Goal: Leave review/rating: Leave review/rating

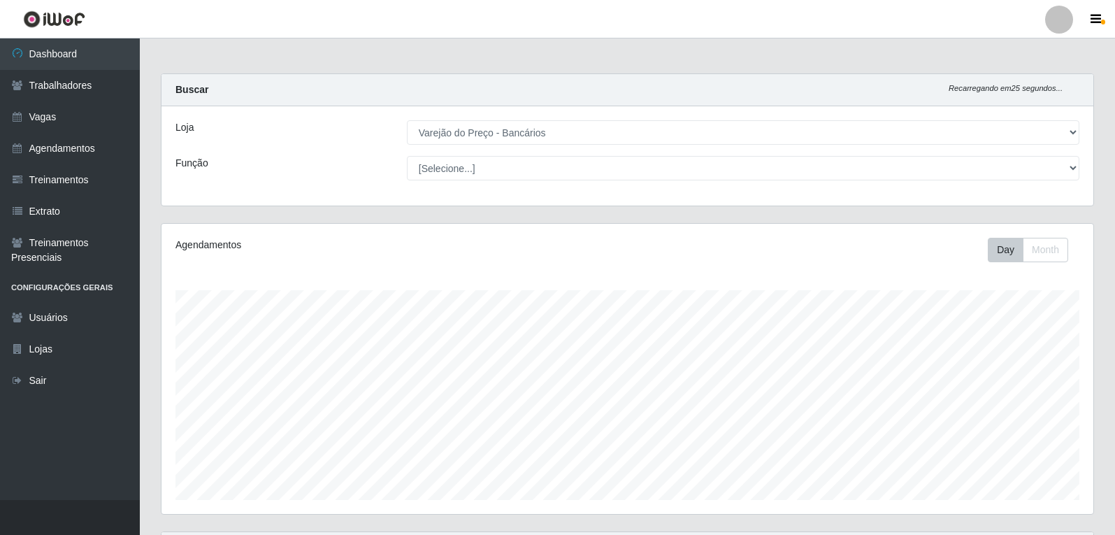
select select "157"
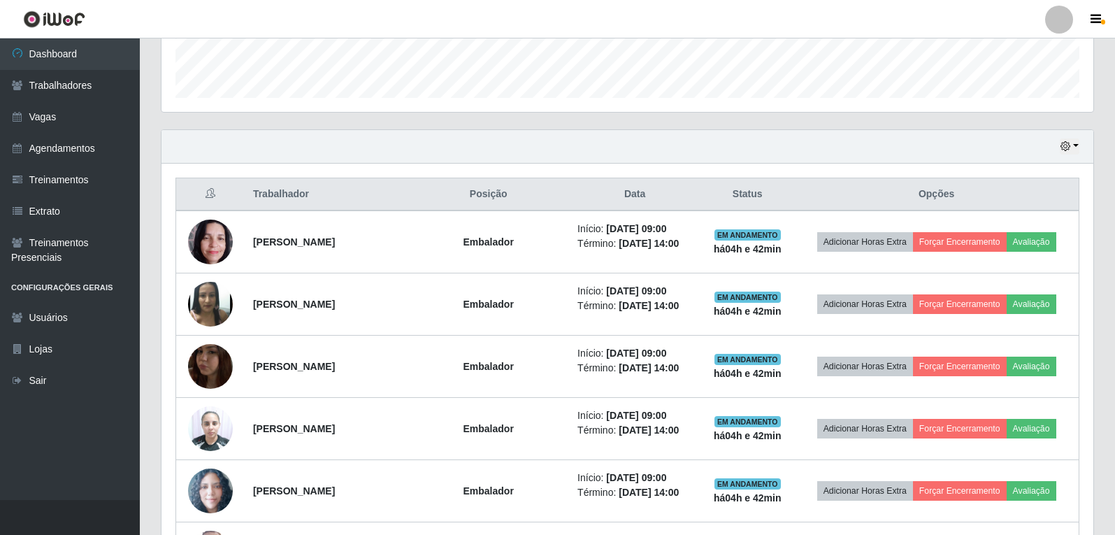
scroll to position [290, 932]
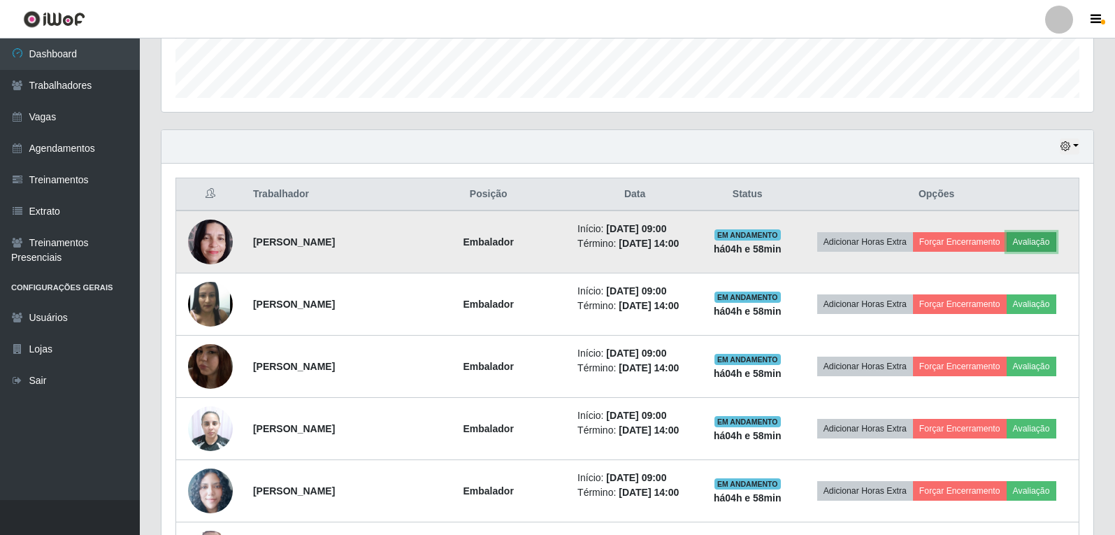
click at [1031, 234] on button "Avaliação" at bounding box center [1032, 242] width 50 height 20
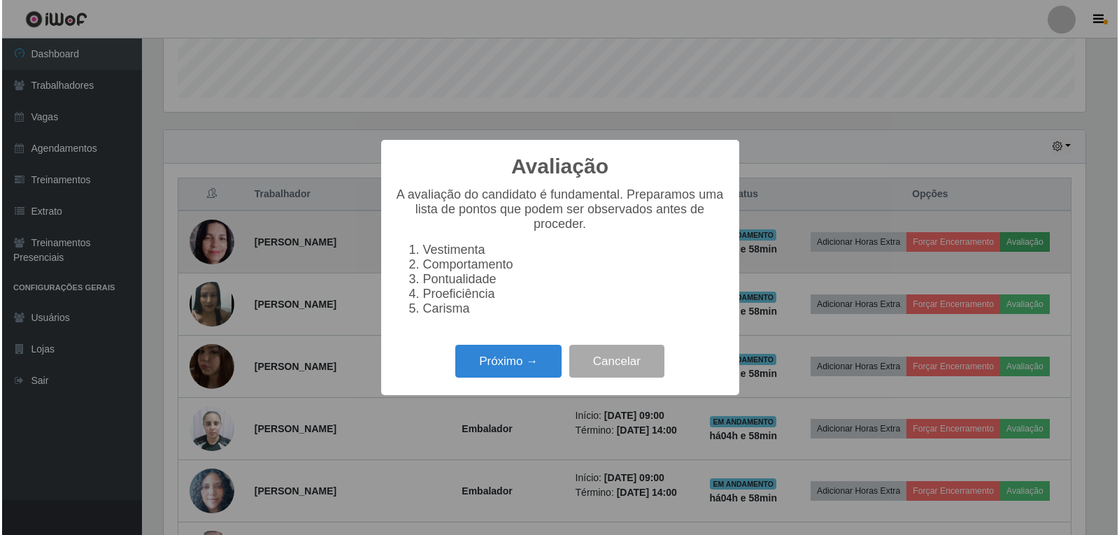
scroll to position [290, 925]
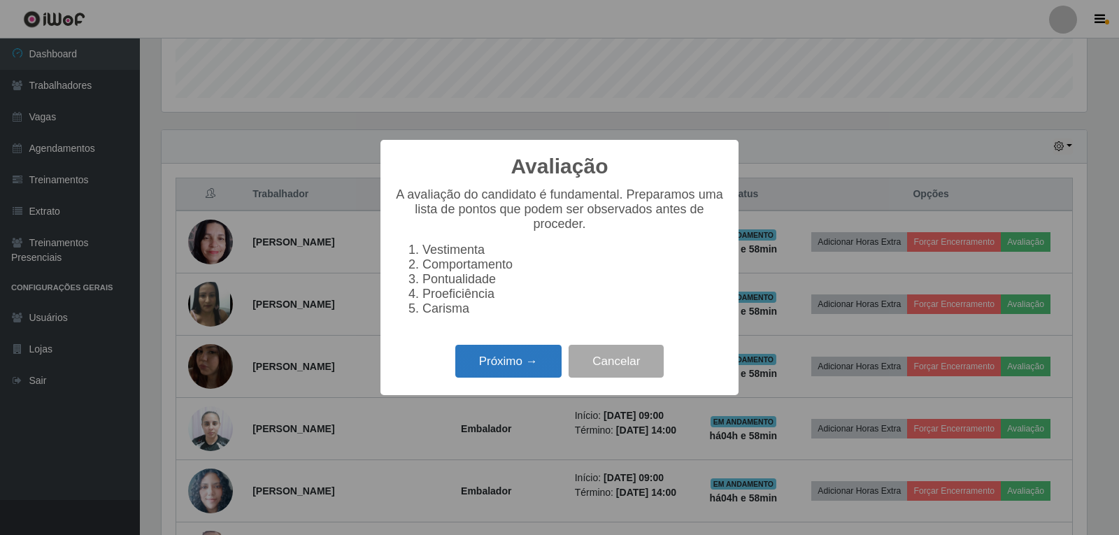
click at [506, 360] on button "Próximo →" at bounding box center [508, 361] width 106 height 33
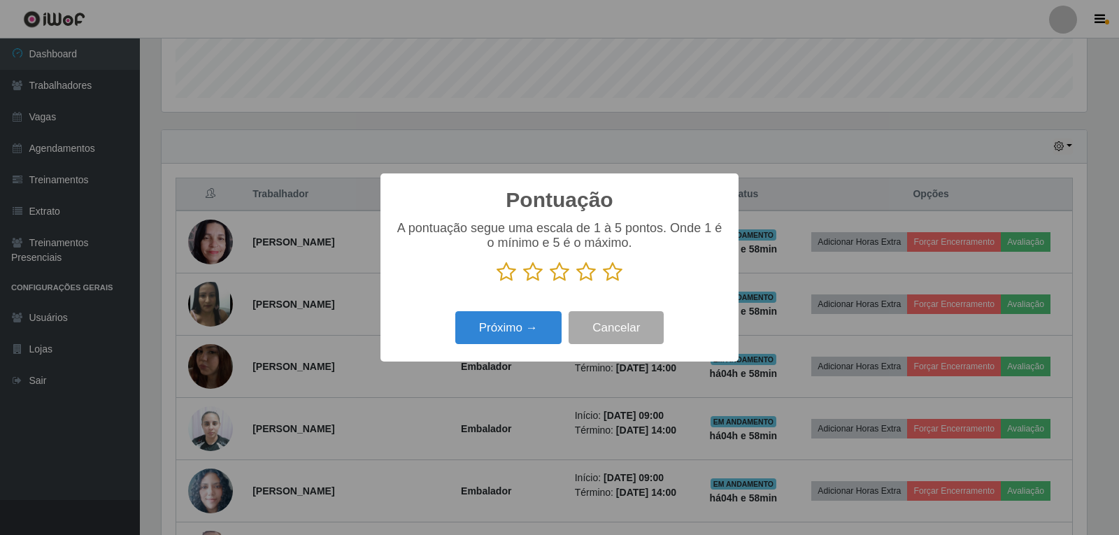
scroll to position [698876, 698241]
click at [609, 275] on icon at bounding box center [613, 271] width 20 height 21
click at [603, 282] on input "radio" at bounding box center [603, 282] width 0 height 0
click at [538, 325] on button "Próximo →" at bounding box center [508, 327] width 106 height 33
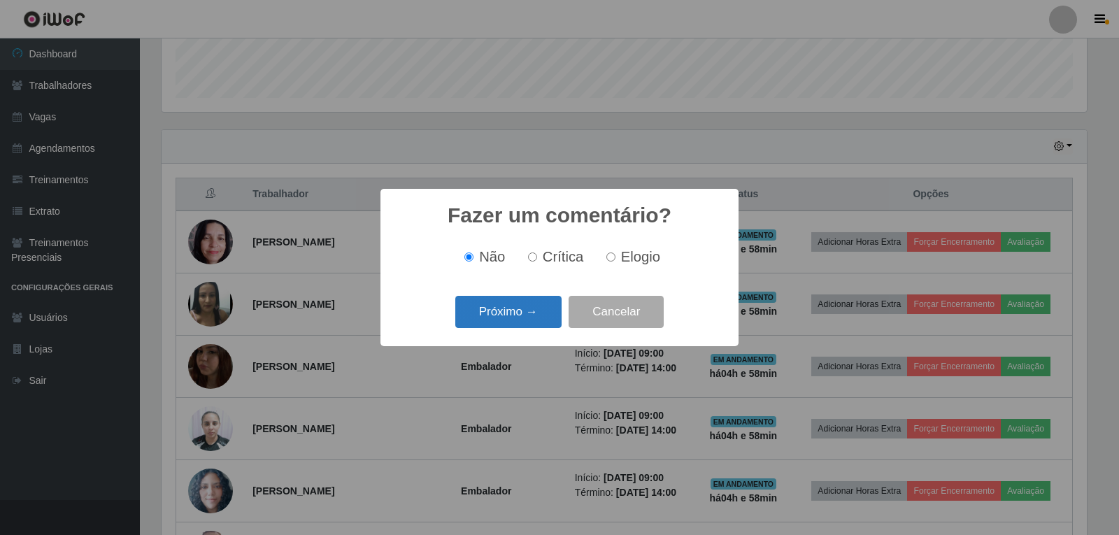
click at [535, 317] on button "Próximo →" at bounding box center [508, 312] width 106 height 33
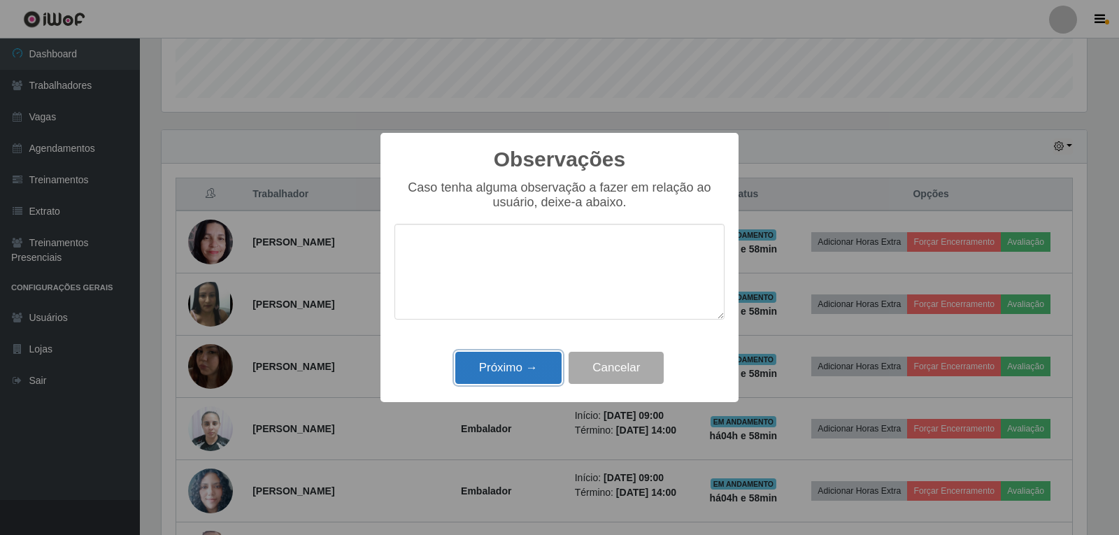
click at [519, 371] on button "Próximo →" at bounding box center [508, 368] width 106 height 33
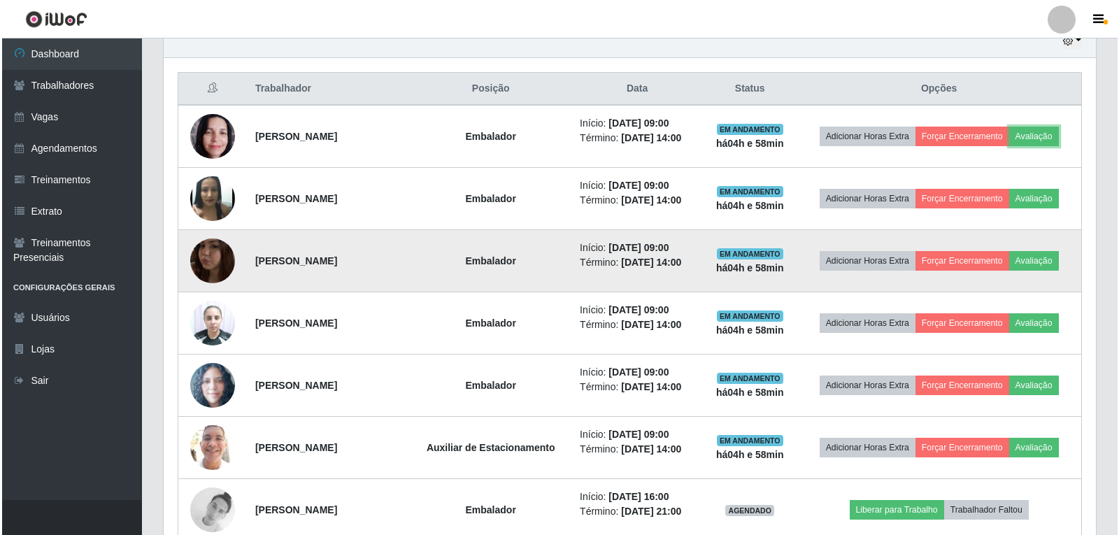
scroll to position [542, 0]
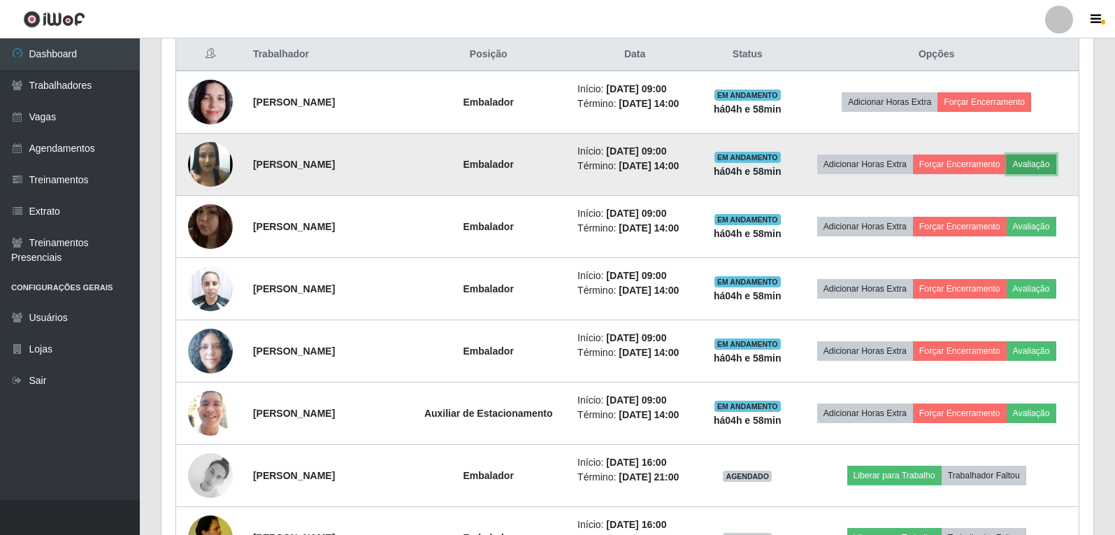
click at [1032, 161] on button "Avaliação" at bounding box center [1032, 165] width 50 height 20
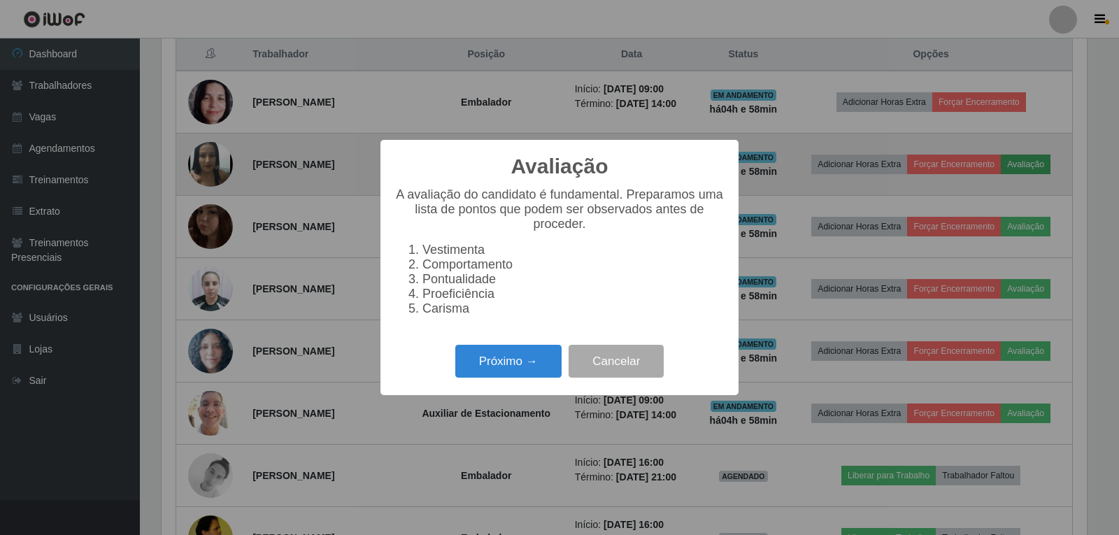
scroll to position [290, 925]
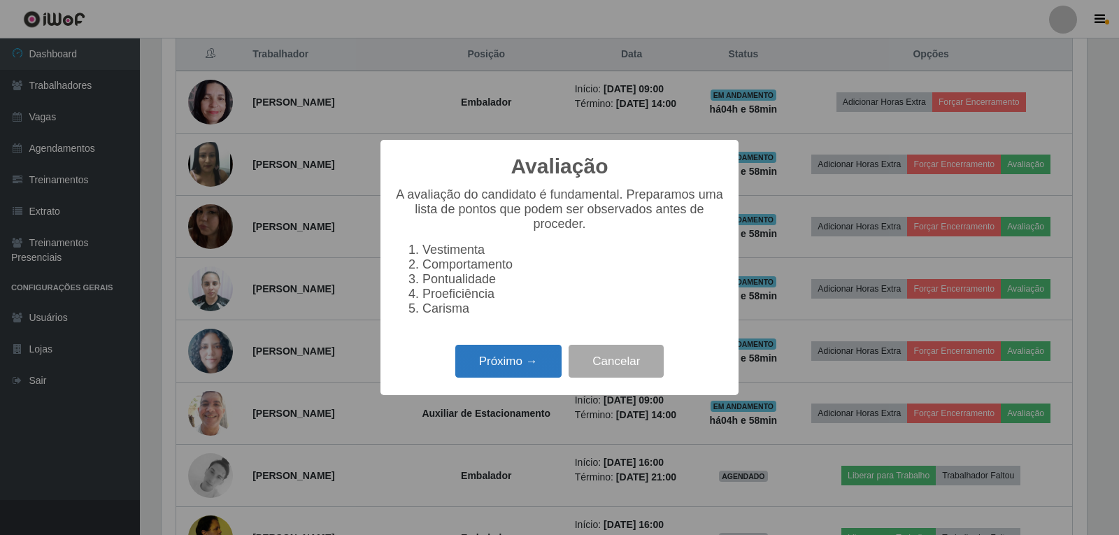
click at [512, 378] on button "Próximo →" at bounding box center [508, 361] width 106 height 33
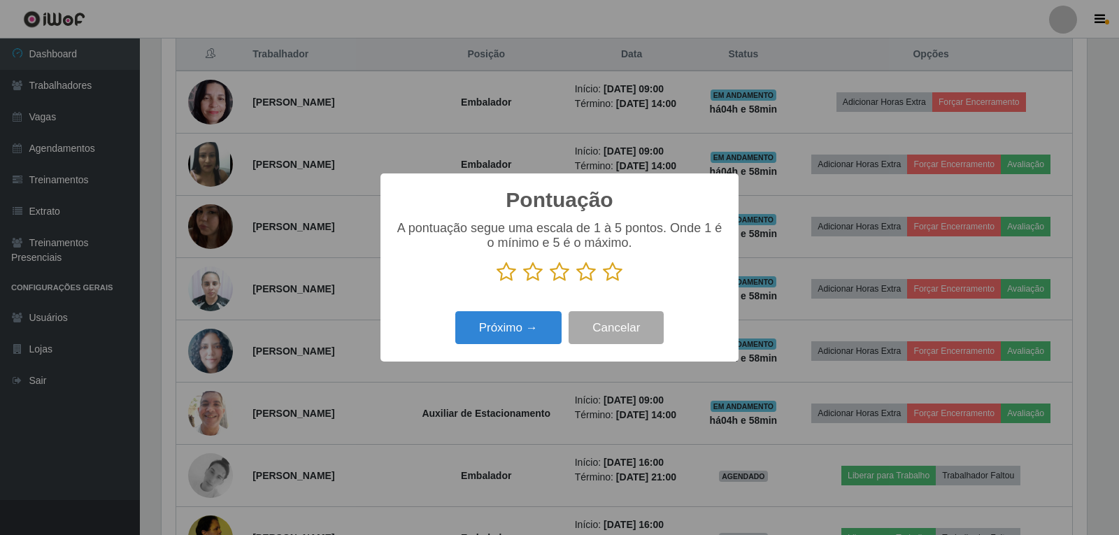
click at [621, 275] on icon at bounding box center [613, 271] width 20 height 21
click at [603, 282] on input "radio" at bounding box center [603, 282] width 0 height 0
click at [543, 333] on button "Próximo →" at bounding box center [508, 327] width 106 height 33
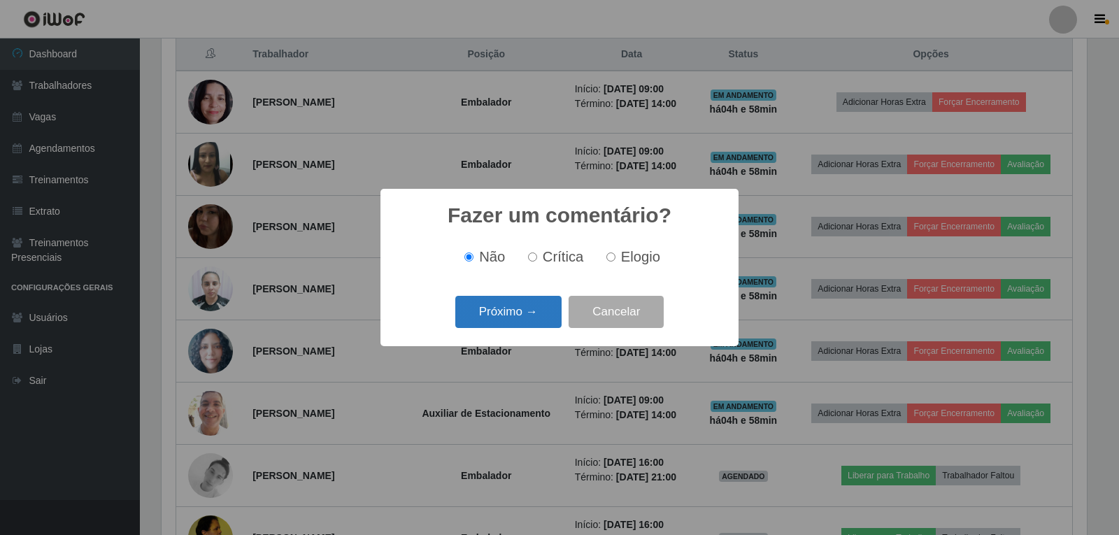
click at [505, 312] on button "Próximo →" at bounding box center [508, 312] width 106 height 33
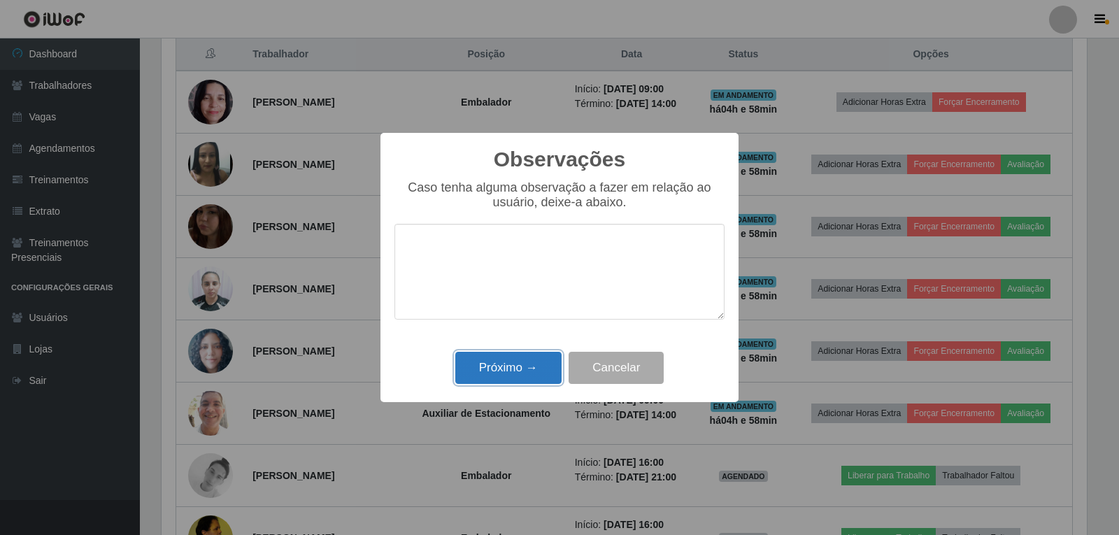
click at [526, 364] on button "Próximo →" at bounding box center [508, 368] width 106 height 33
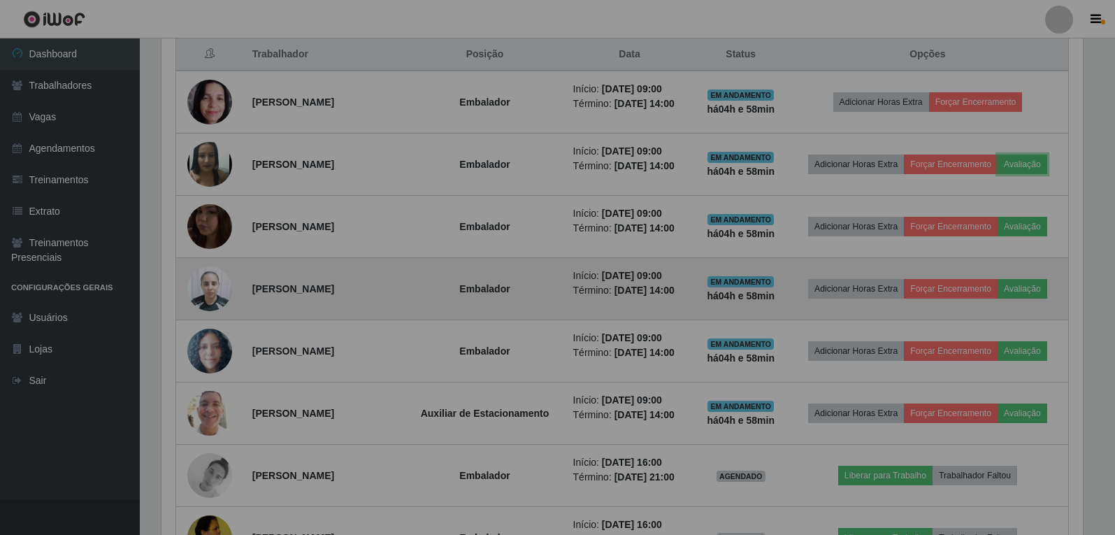
scroll to position [290, 932]
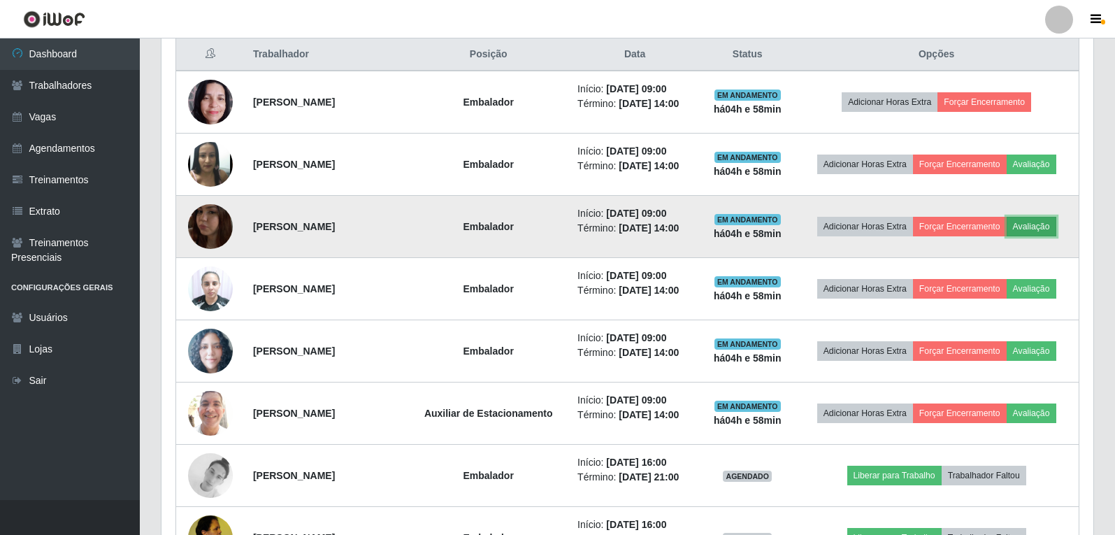
click at [1047, 228] on button "Avaliação" at bounding box center [1032, 227] width 50 height 20
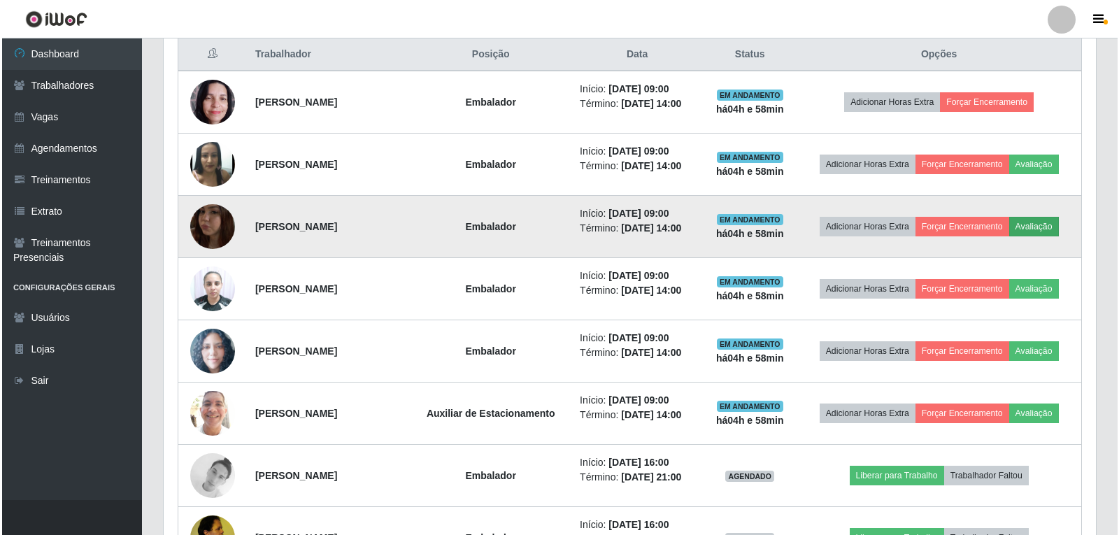
scroll to position [290, 925]
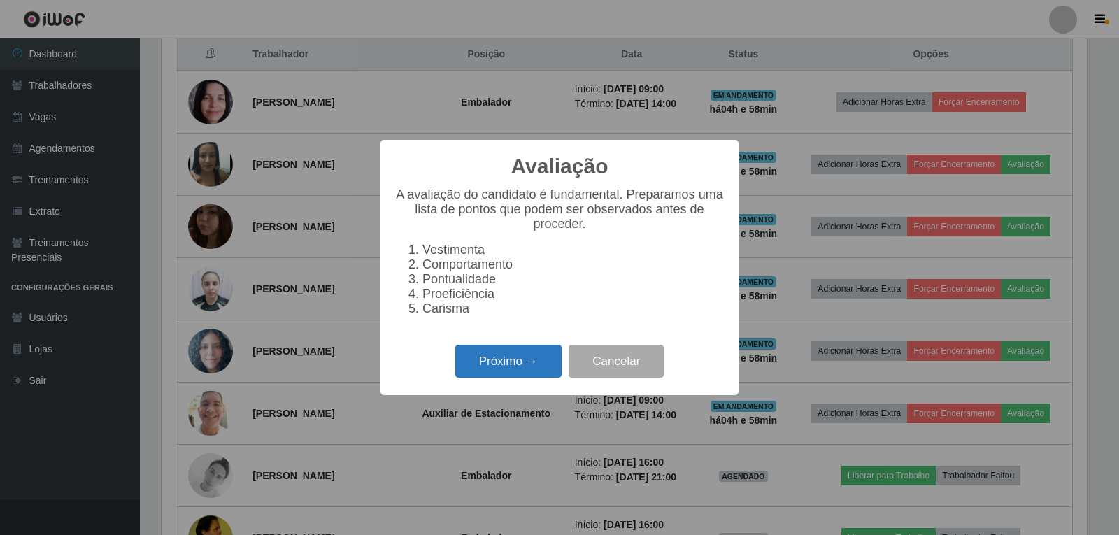
click at [498, 367] on button "Próximo →" at bounding box center [508, 361] width 106 height 33
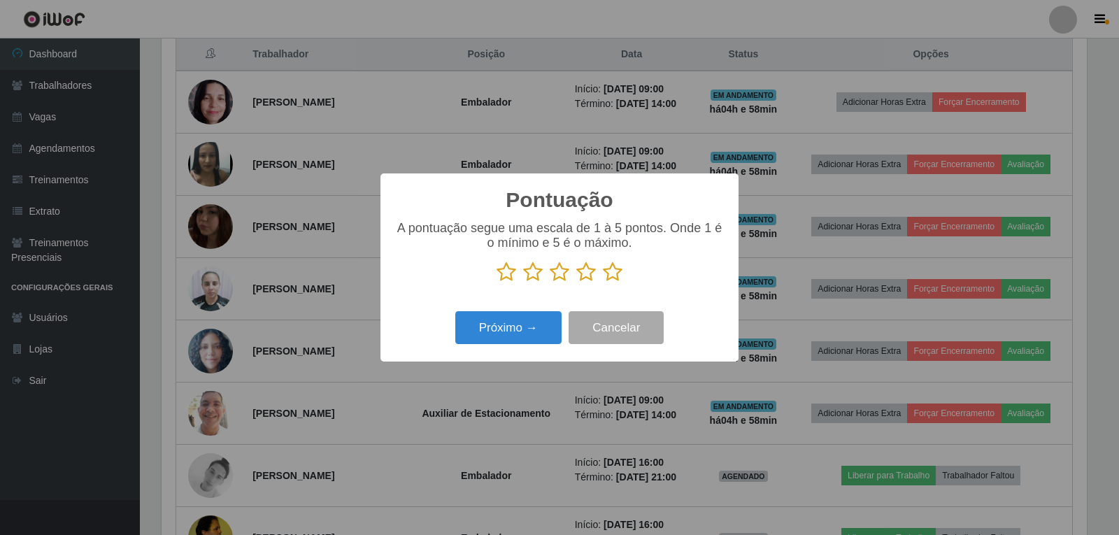
click at [613, 274] on icon at bounding box center [613, 271] width 20 height 21
click at [603, 282] on input "radio" at bounding box center [603, 282] width 0 height 0
click at [530, 325] on button "Próximo →" at bounding box center [508, 327] width 106 height 33
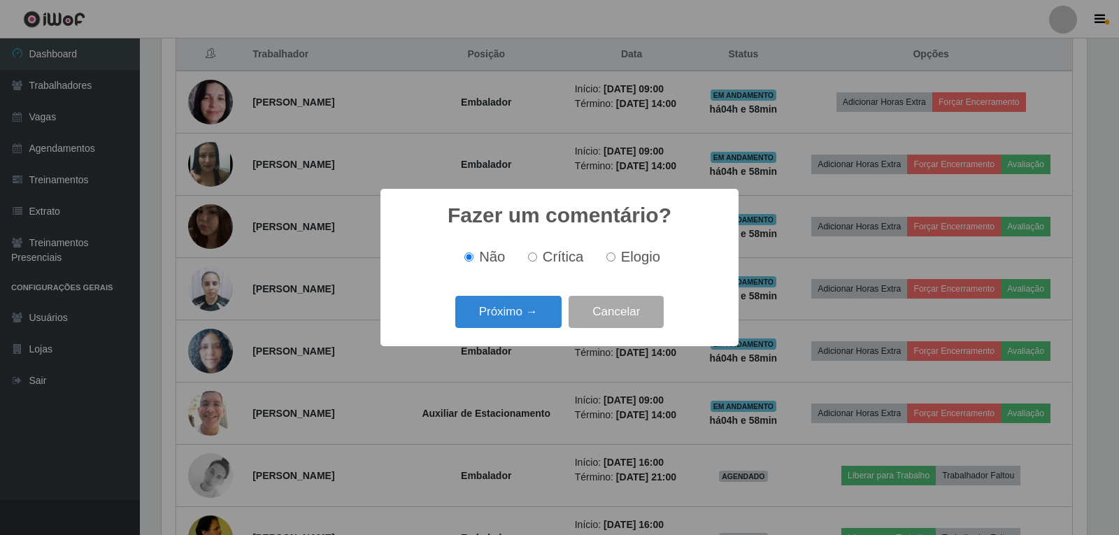
click at [530, 325] on button "Próximo →" at bounding box center [508, 312] width 106 height 33
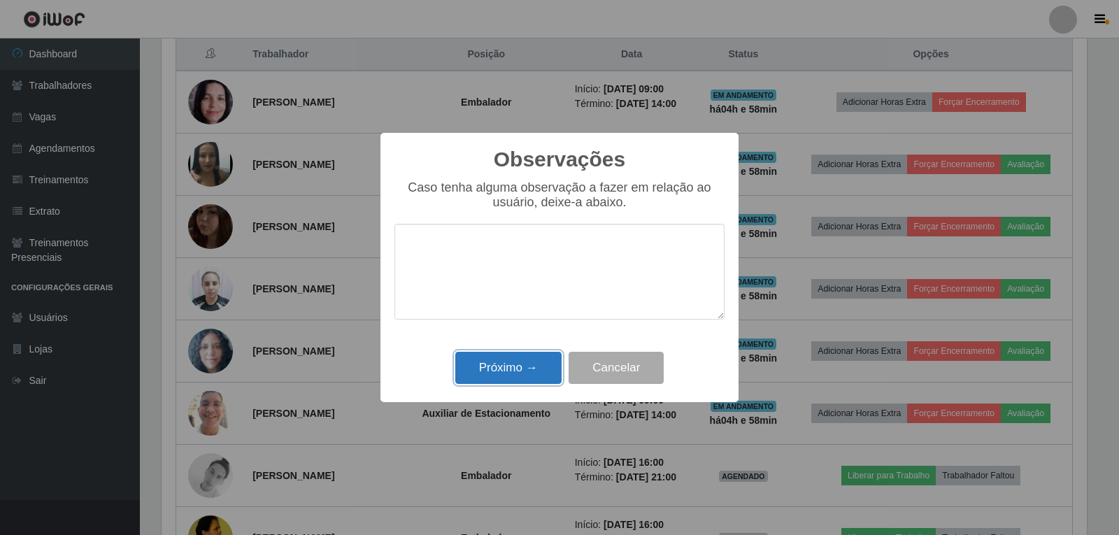
click at [534, 368] on button "Próximo →" at bounding box center [508, 368] width 106 height 33
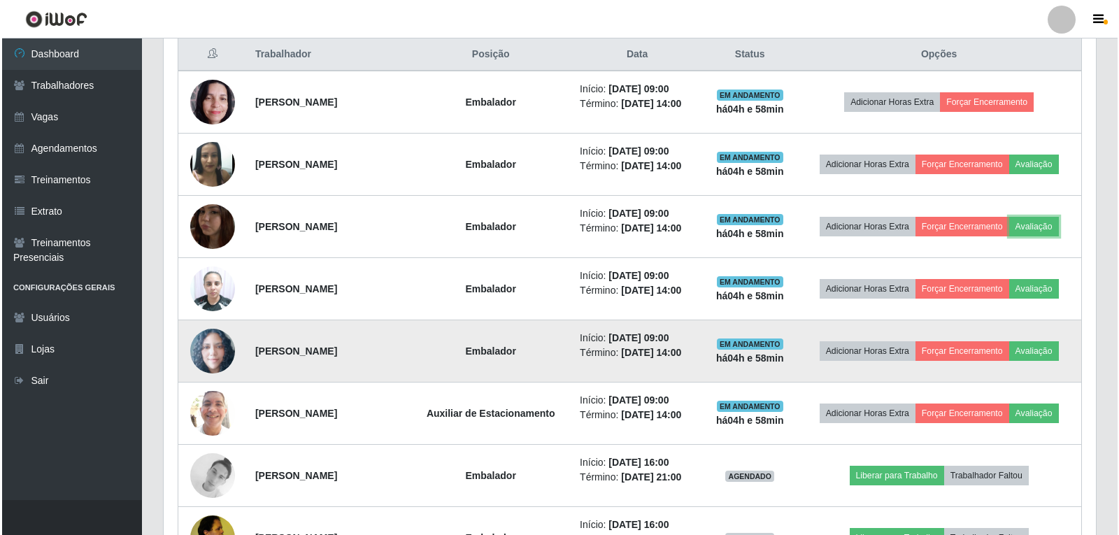
scroll to position [290, 932]
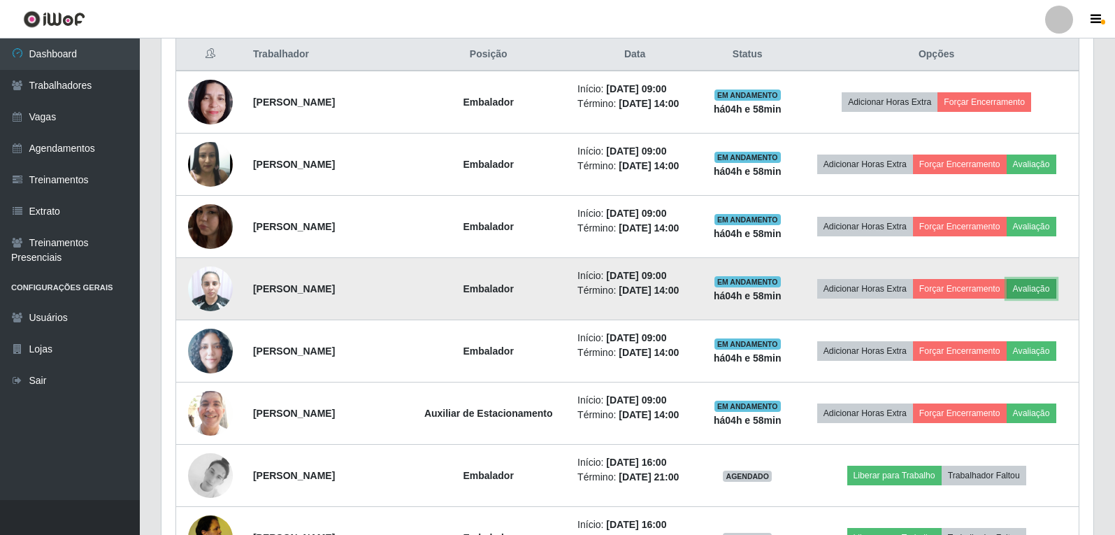
click at [1024, 290] on button "Avaliação" at bounding box center [1032, 289] width 50 height 20
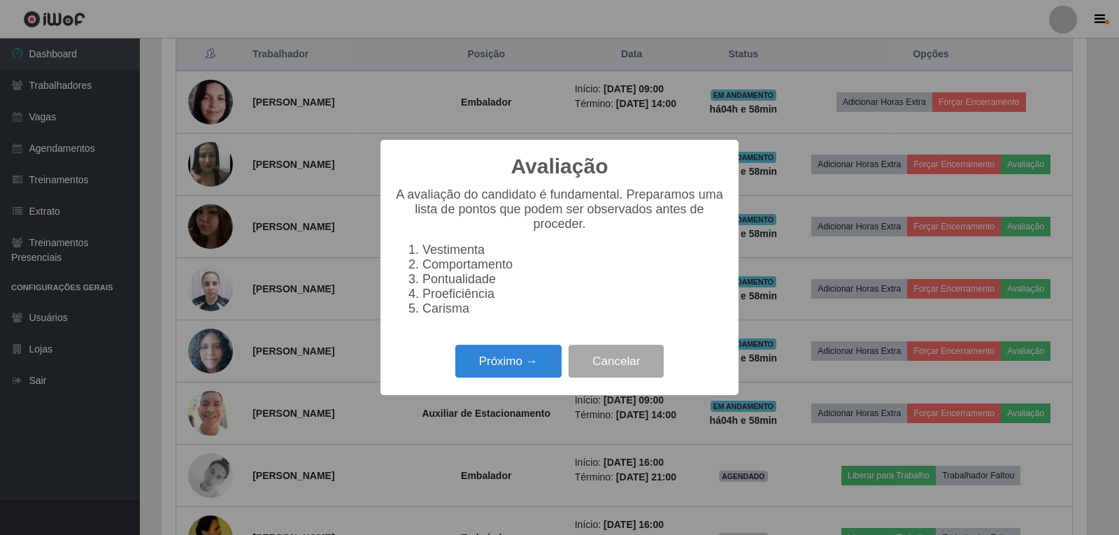
scroll to position [290, 925]
click at [495, 366] on button "Próximo →" at bounding box center [508, 361] width 106 height 33
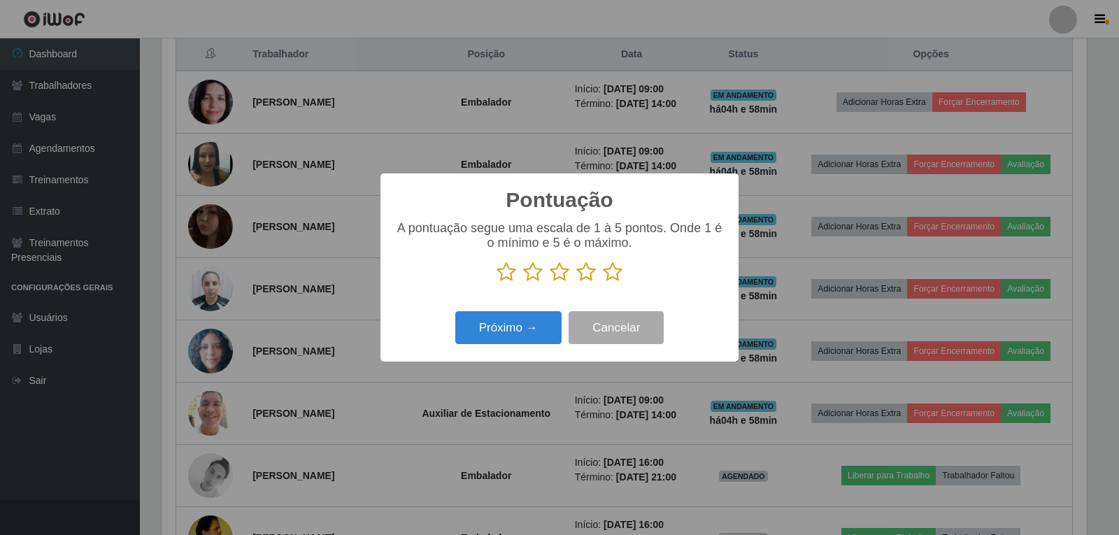
scroll to position [698876, 698241]
click at [609, 277] on icon at bounding box center [613, 271] width 20 height 21
click at [603, 282] on input "radio" at bounding box center [603, 282] width 0 height 0
click at [546, 325] on button "Próximo →" at bounding box center [508, 327] width 106 height 33
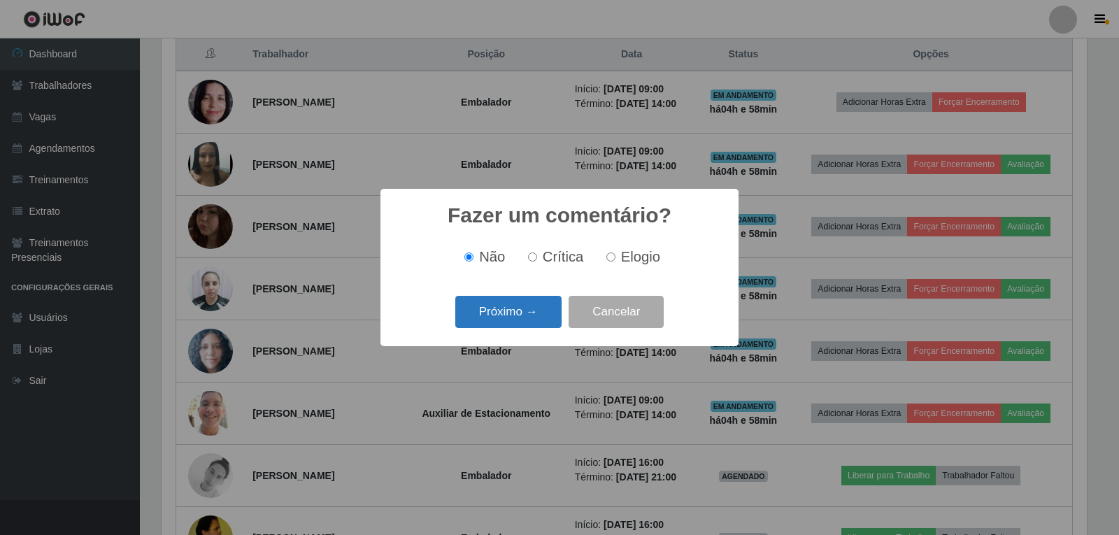
click at [545, 324] on button "Próximo →" at bounding box center [508, 312] width 106 height 33
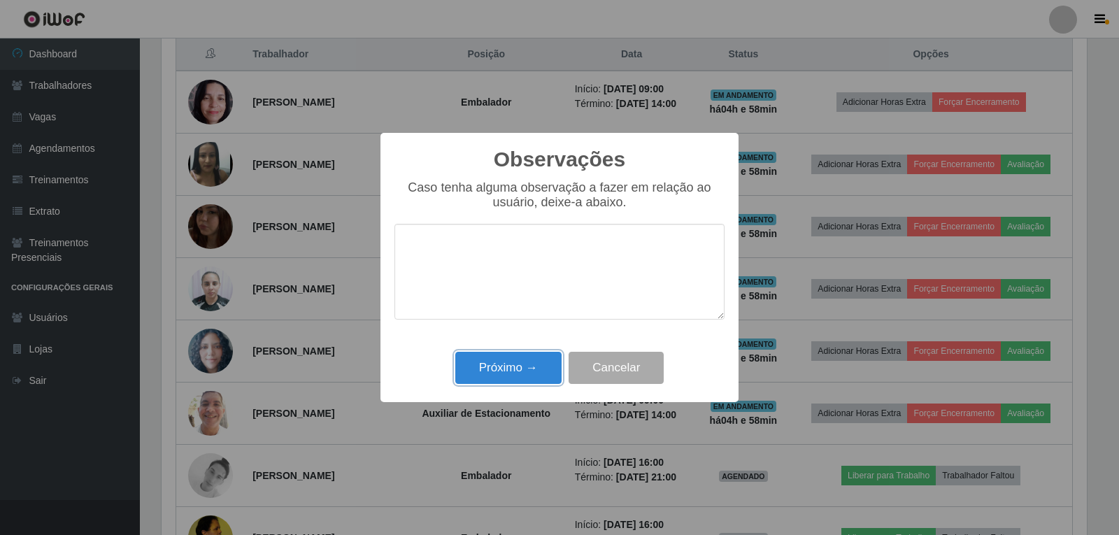
drag, startPoint x: 505, startPoint y: 377, endPoint x: 503, endPoint y: 367, distance: 10.0
click at [504, 372] on button "Próximo →" at bounding box center [508, 368] width 106 height 33
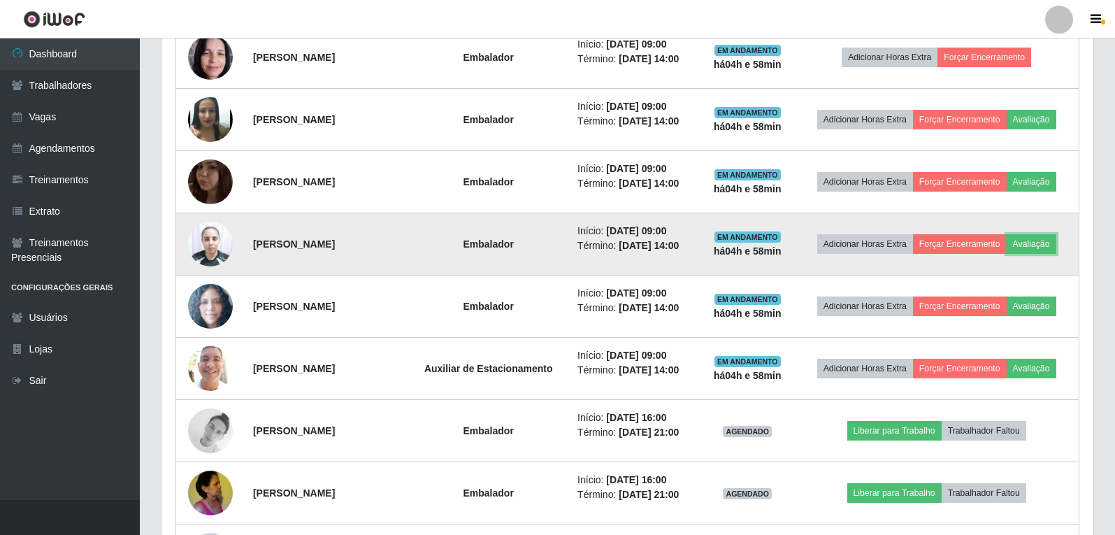
scroll to position [612, 0]
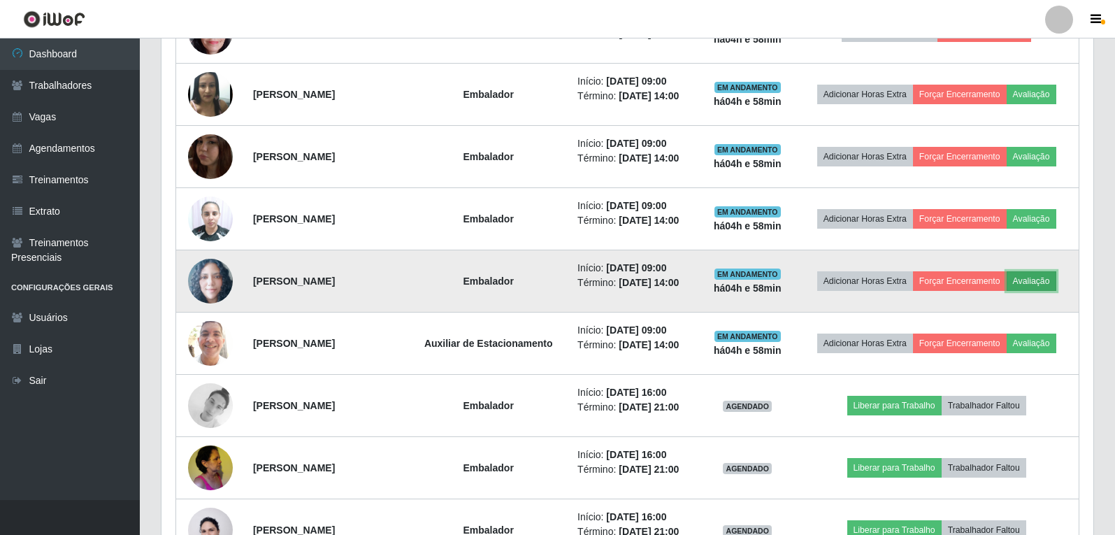
click at [1028, 282] on button "Avaliação" at bounding box center [1032, 281] width 50 height 20
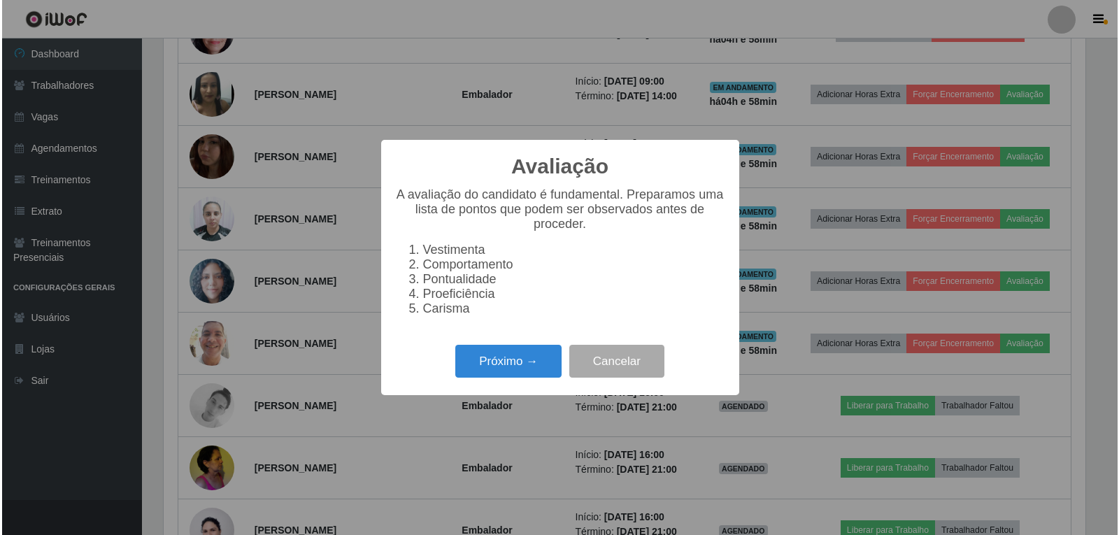
scroll to position [290, 925]
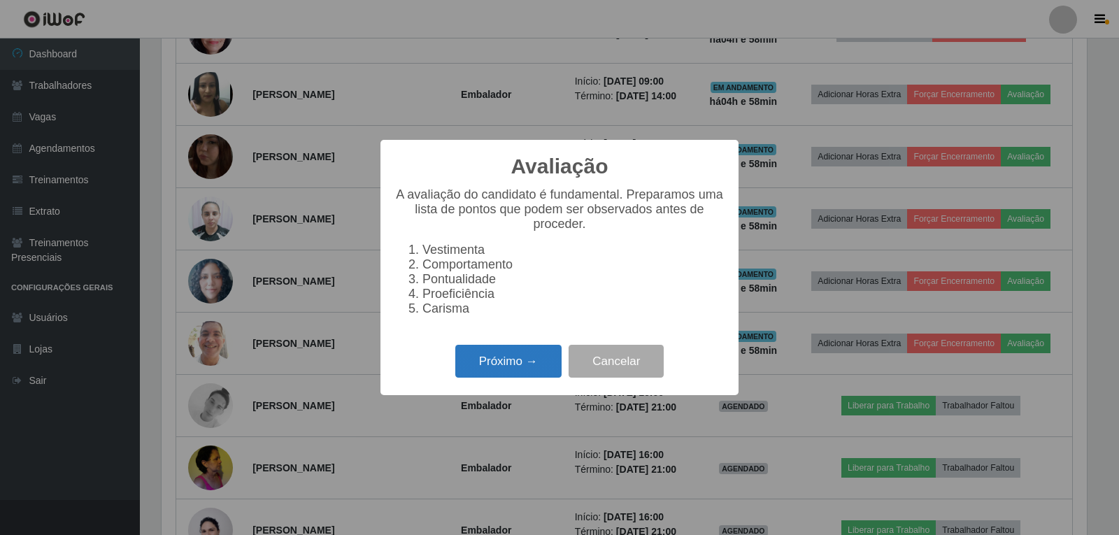
click at [530, 368] on button "Próximo →" at bounding box center [508, 361] width 106 height 33
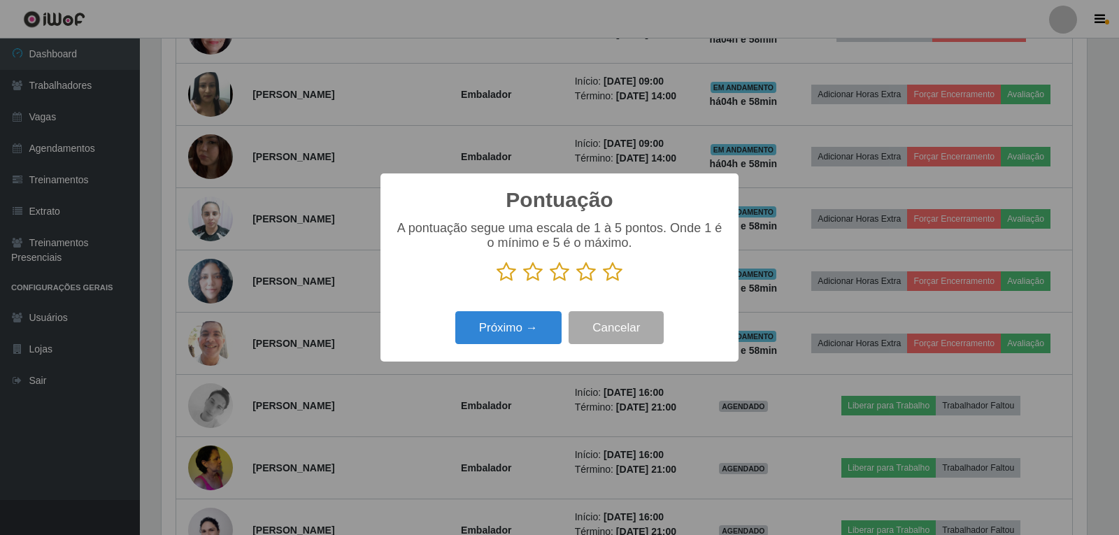
click at [612, 276] on icon at bounding box center [613, 271] width 20 height 21
click at [603, 282] on input "radio" at bounding box center [603, 282] width 0 height 0
click at [500, 329] on button "Próximo →" at bounding box center [508, 327] width 106 height 33
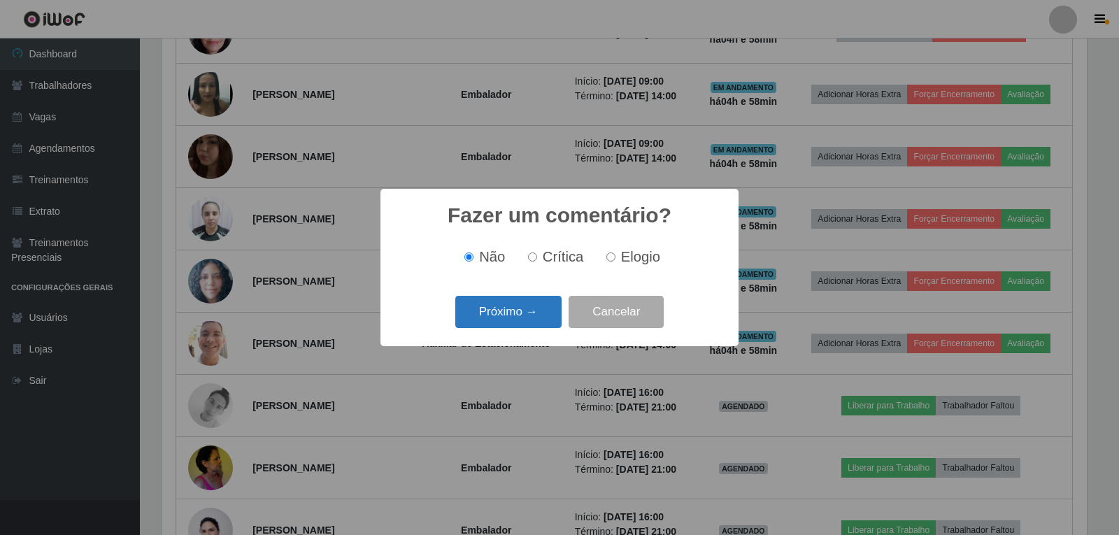
click at [539, 318] on button "Próximo →" at bounding box center [508, 312] width 106 height 33
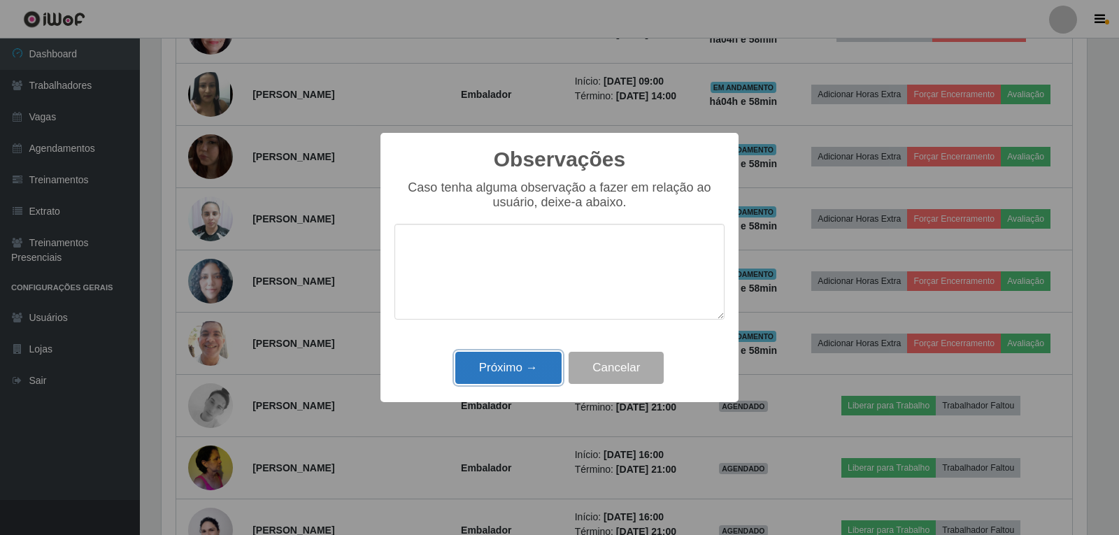
click at [512, 365] on button "Próximo →" at bounding box center [508, 368] width 106 height 33
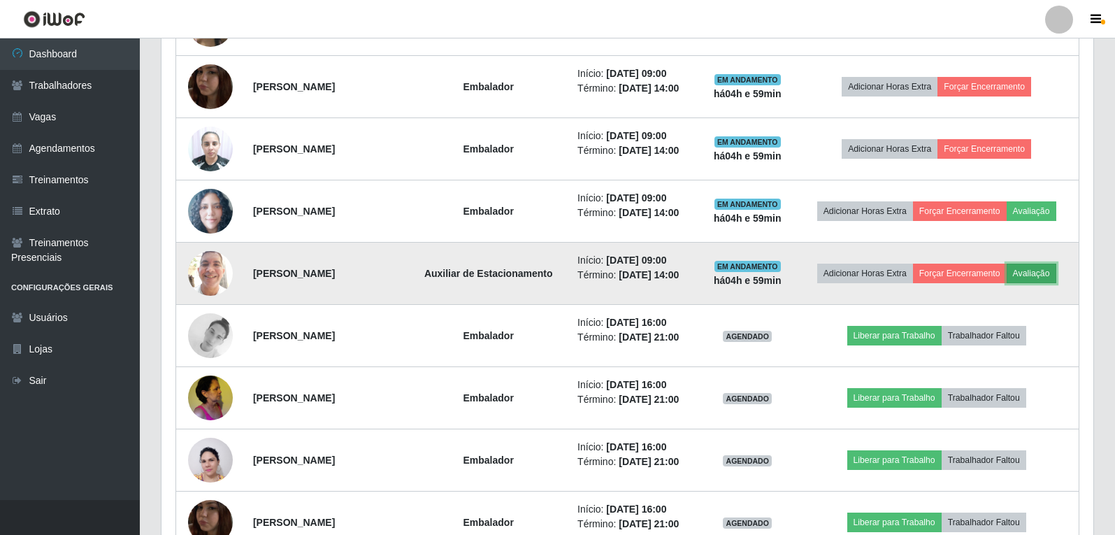
click at [1043, 271] on button "Avaliação" at bounding box center [1032, 274] width 50 height 20
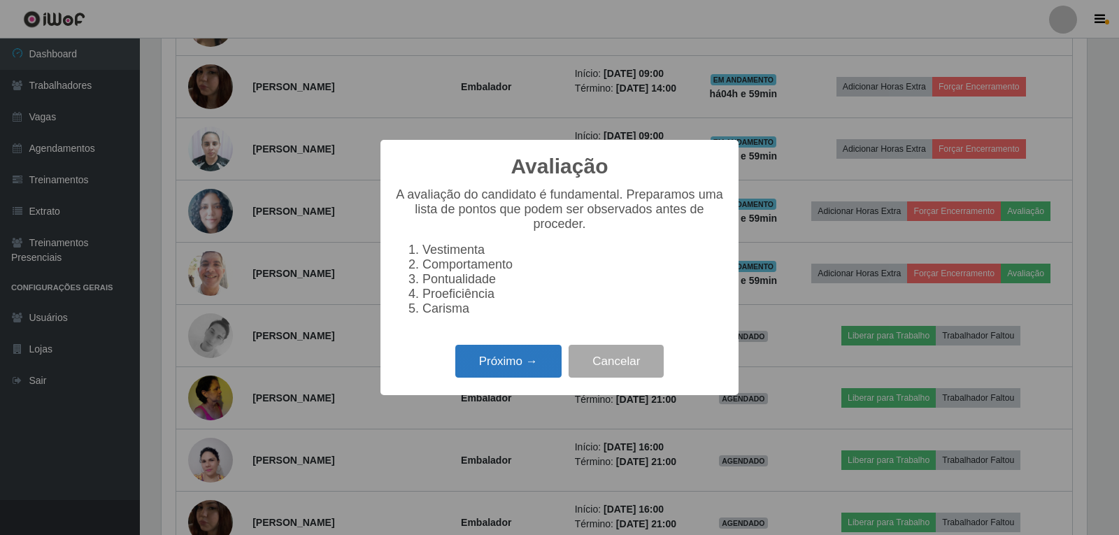
click at [489, 374] on button "Próximo →" at bounding box center [508, 361] width 106 height 33
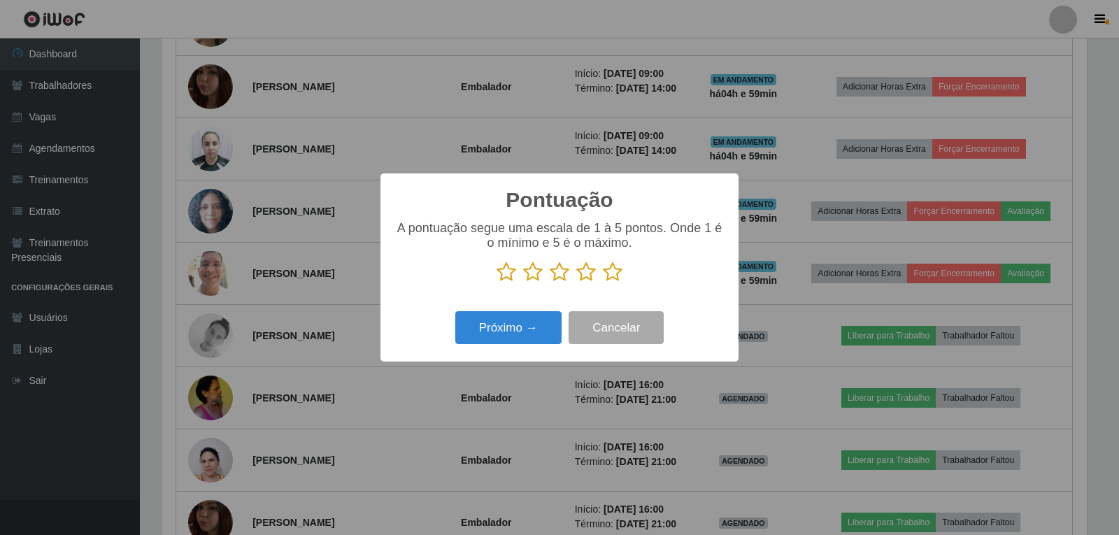
click at [612, 276] on icon at bounding box center [613, 271] width 20 height 21
click at [603, 282] on input "radio" at bounding box center [603, 282] width 0 height 0
click at [552, 323] on button "Próximo →" at bounding box center [508, 327] width 106 height 33
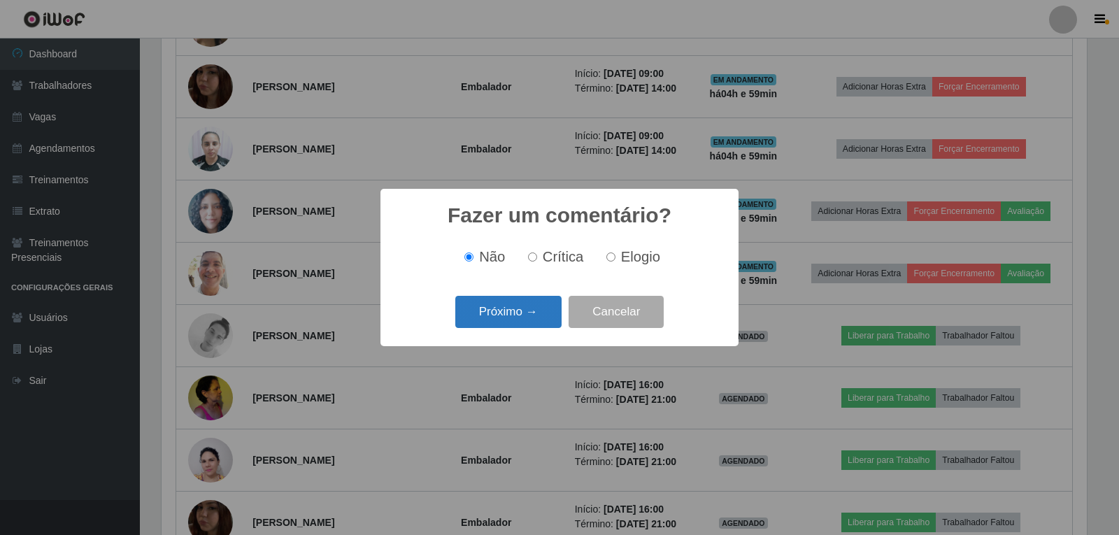
click at [543, 317] on button "Próximo →" at bounding box center [508, 312] width 106 height 33
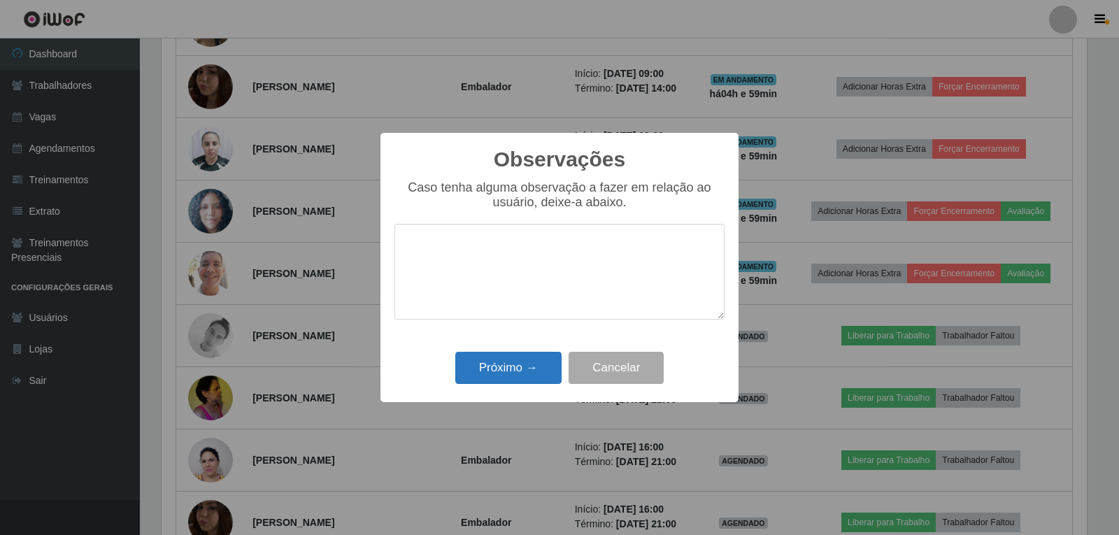
drag, startPoint x: 543, startPoint y: 352, endPoint x: 540, endPoint y: 366, distance: 14.3
click at [543, 354] on div "Próximo → Cancelar" at bounding box center [559, 367] width 330 height 40
click at [539, 368] on button "Próximo →" at bounding box center [508, 368] width 106 height 33
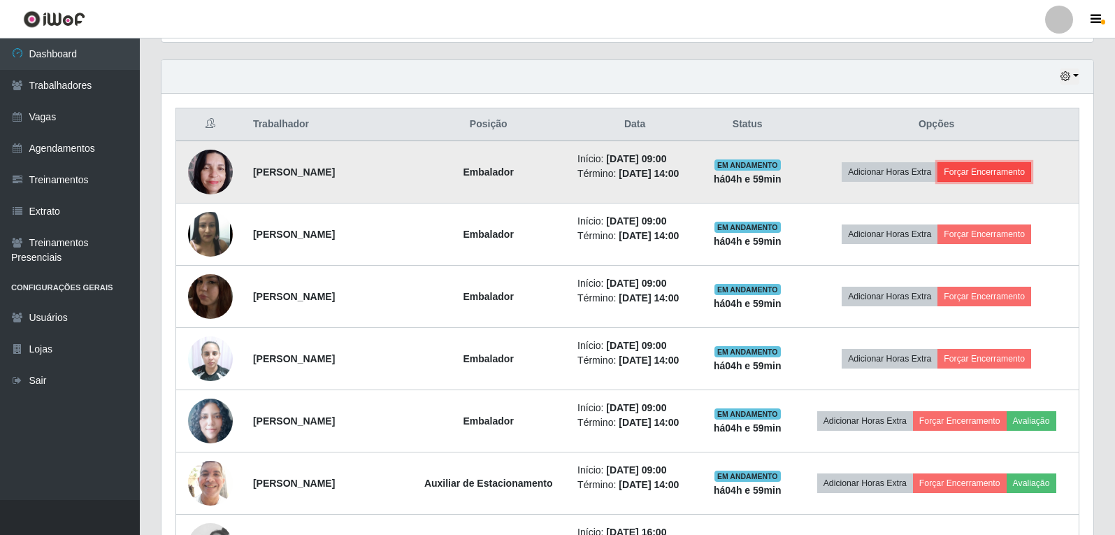
click at [1010, 166] on button "Forçar Encerramento" at bounding box center [985, 172] width 94 height 20
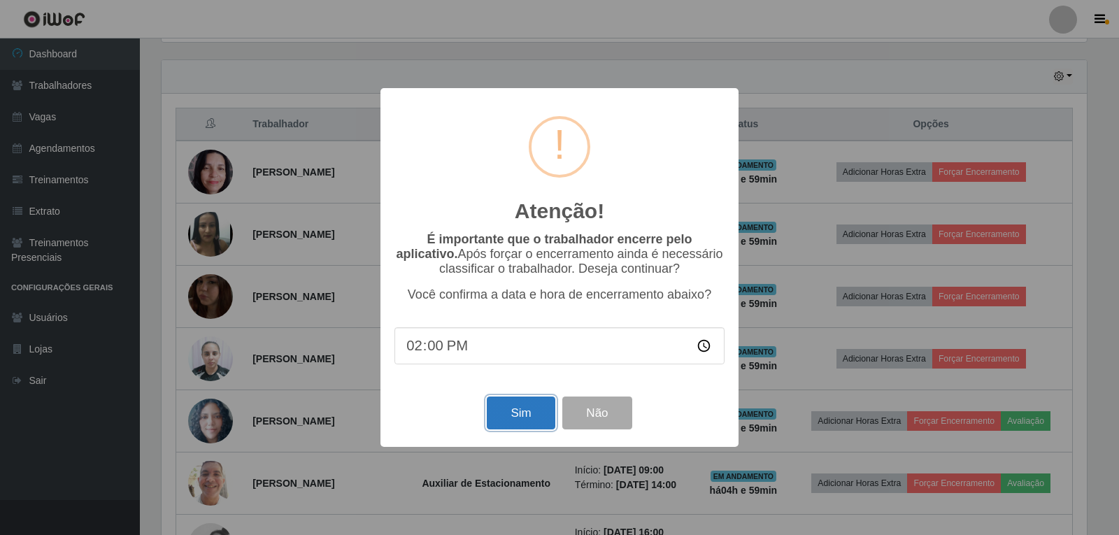
click at [524, 413] on button "Sim" at bounding box center [521, 412] width 68 height 33
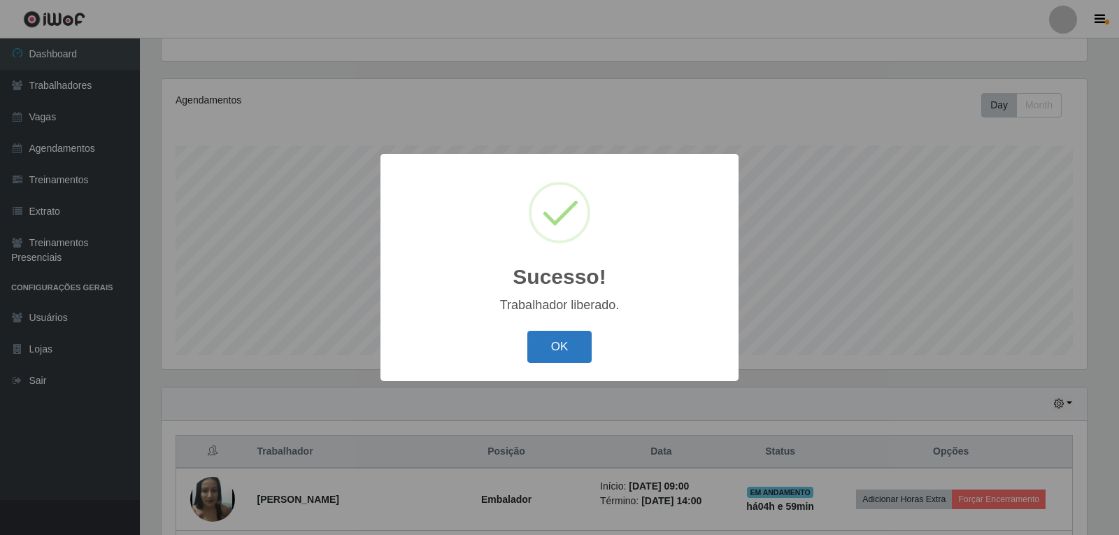
click at [579, 347] on button "OK" at bounding box center [559, 347] width 65 height 33
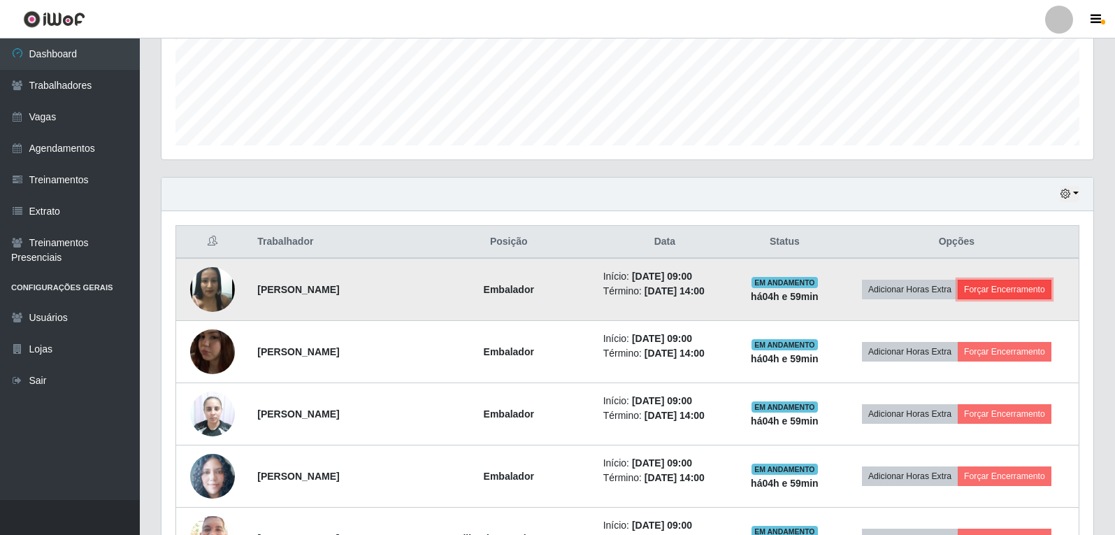
click at [998, 296] on button "Forçar Encerramento" at bounding box center [1005, 290] width 94 height 20
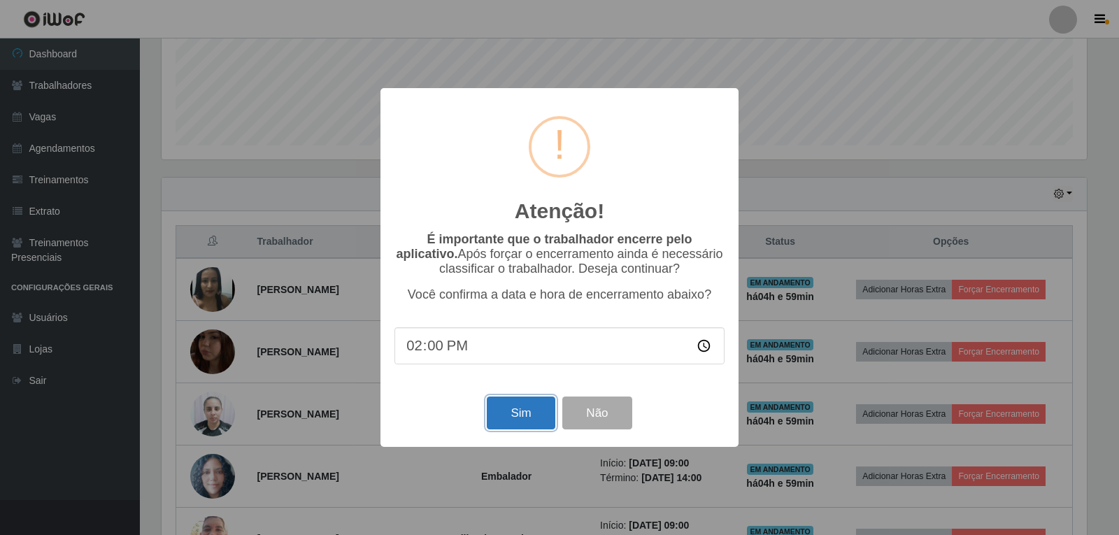
click at [526, 417] on button "Sim" at bounding box center [521, 412] width 68 height 33
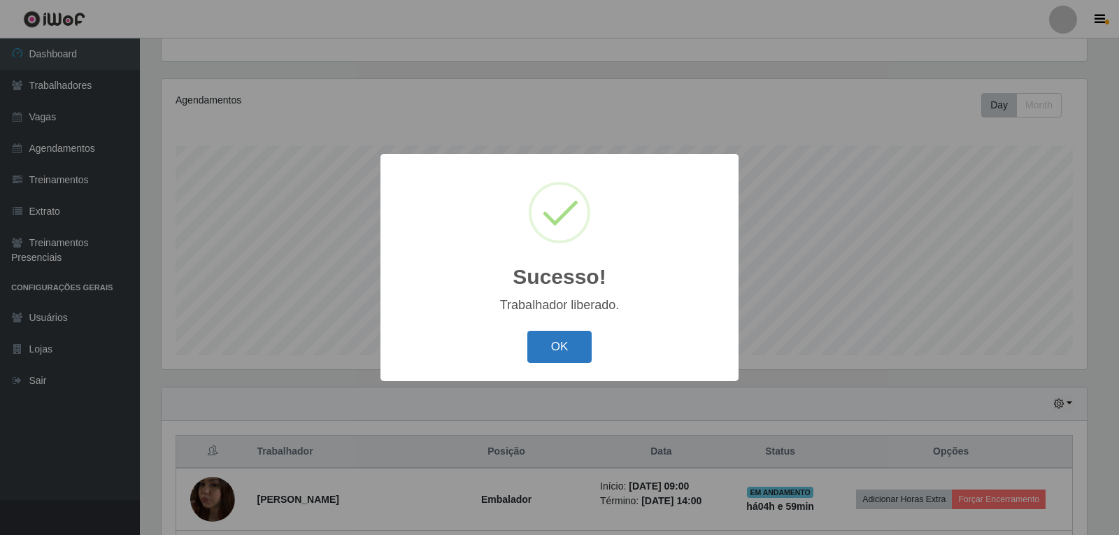
click at [575, 337] on button "OK" at bounding box center [559, 347] width 65 height 33
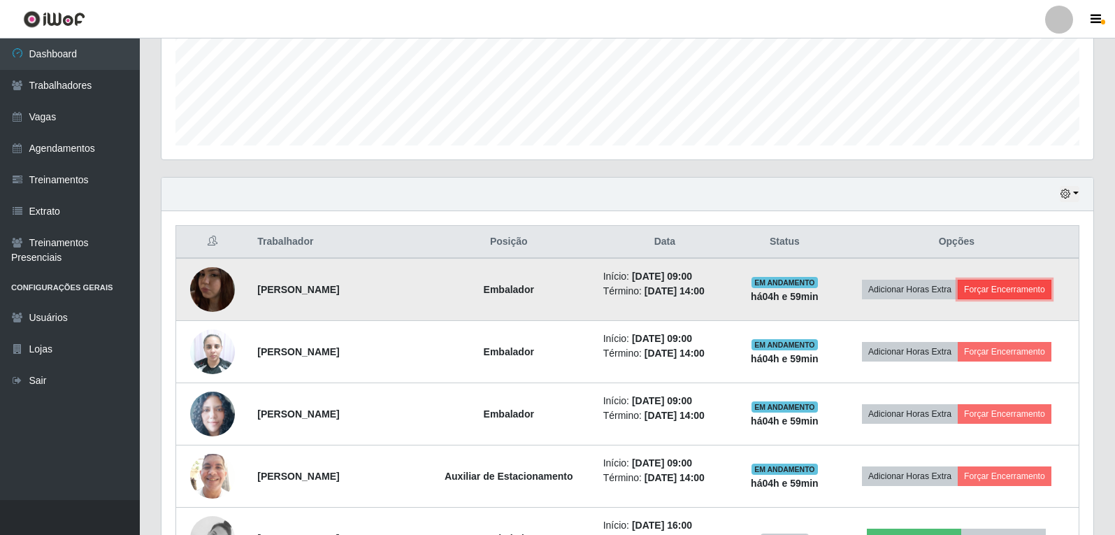
click at [994, 282] on button "Forçar Encerramento" at bounding box center [1005, 290] width 94 height 20
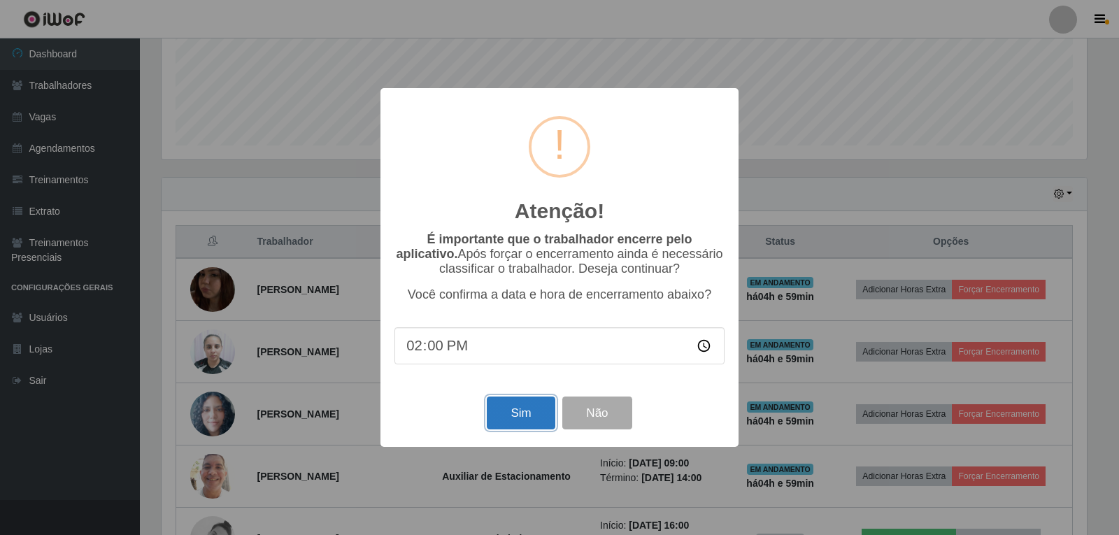
click at [513, 417] on button "Sim" at bounding box center [521, 412] width 68 height 33
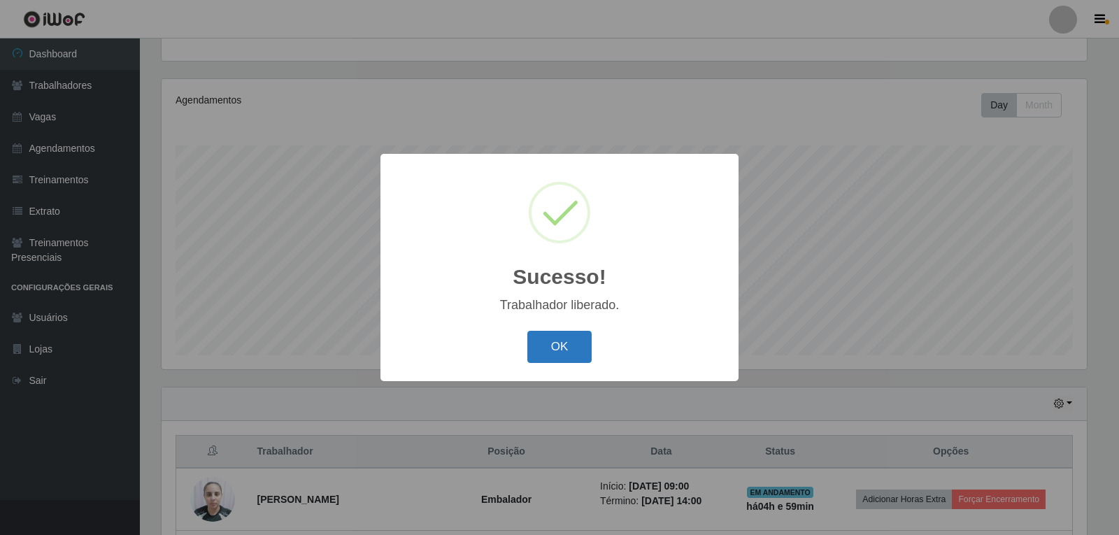
click at [568, 354] on button "OK" at bounding box center [559, 347] width 65 height 33
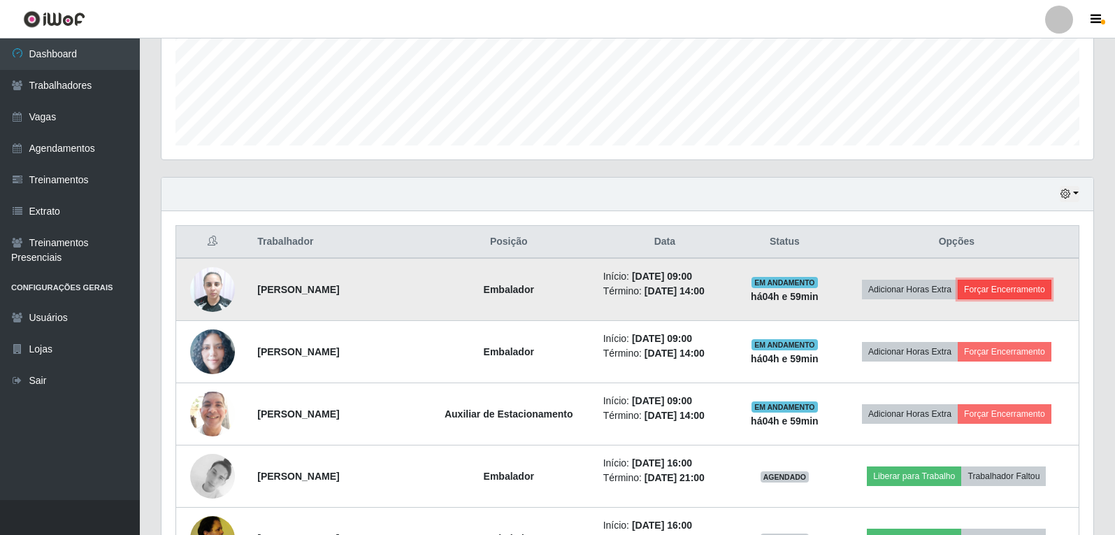
click at [1027, 287] on button "Forçar Encerramento" at bounding box center [1005, 290] width 94 height 20
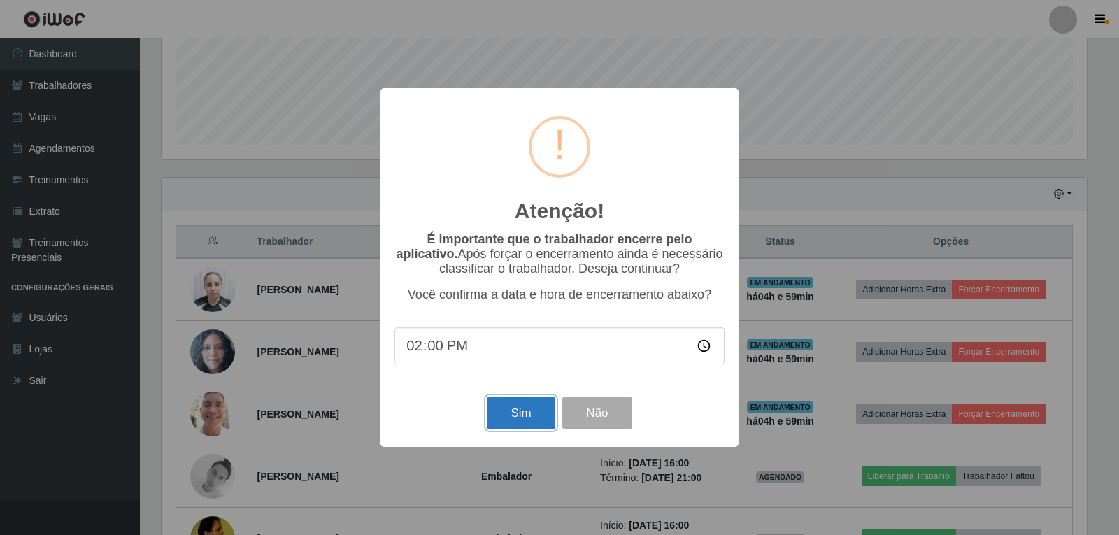
click at [513, 417] on button "Sim" at bounding box center [521, 412] width 68 height 33
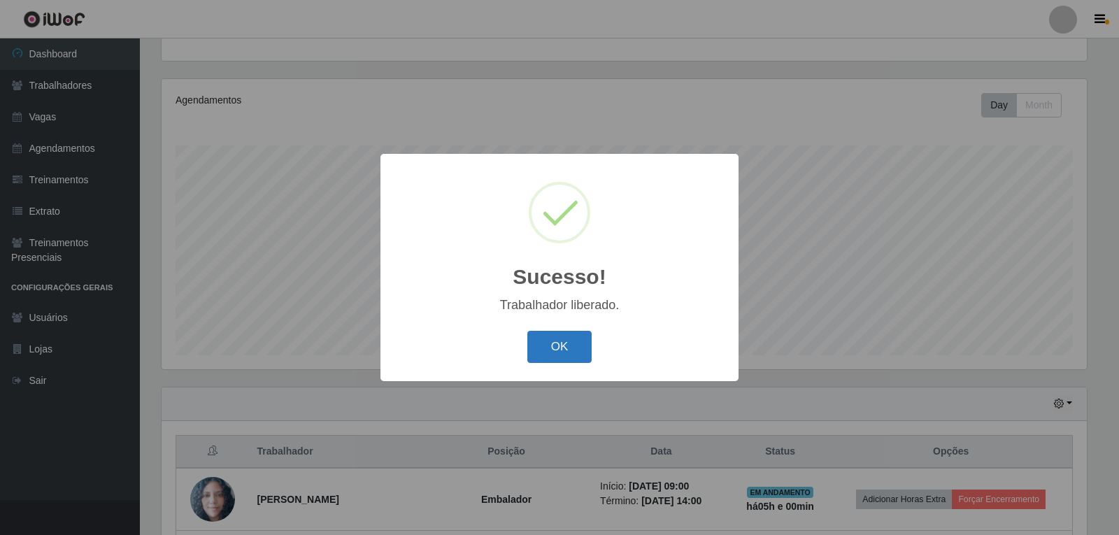
click at [564, 343] on button "OK" at bounding box center [559, 347] width 65 height 33
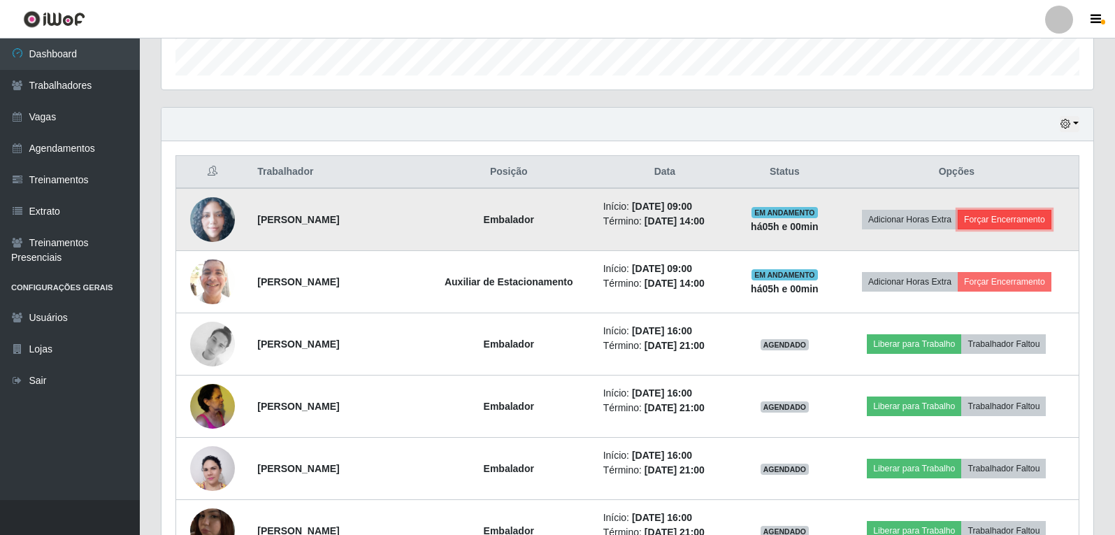
click at [1042, 215] on button "Forçar Encerramento" at bounding box center [1005, 220] width 94 height 20
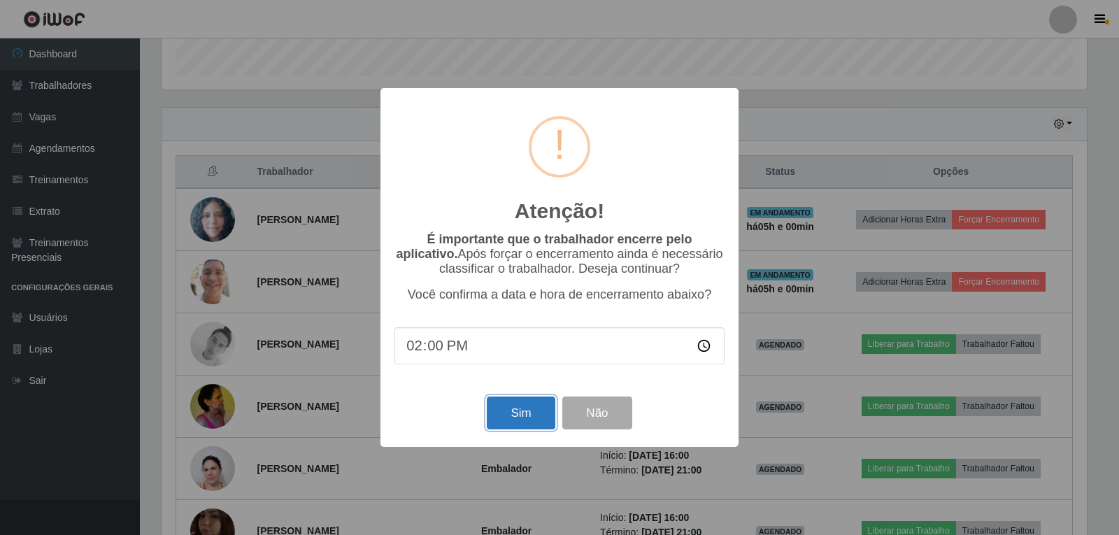
click at [512, 420] on button "Sim" at bounding box center [521, 412] width 68 height 33
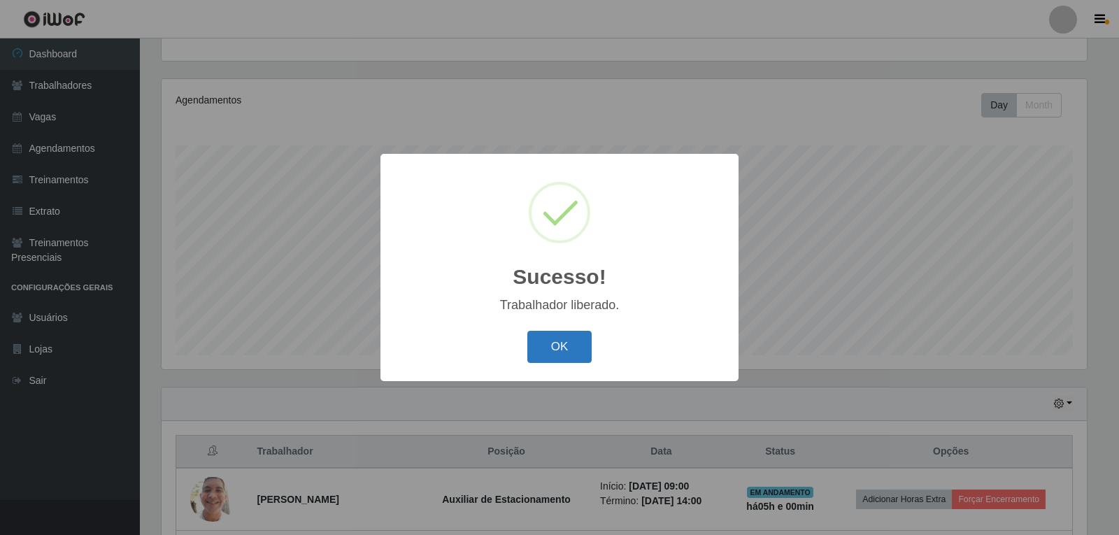
click at [585, 340] on button "OK" at bounding box center [559, 347] width 65 height 33
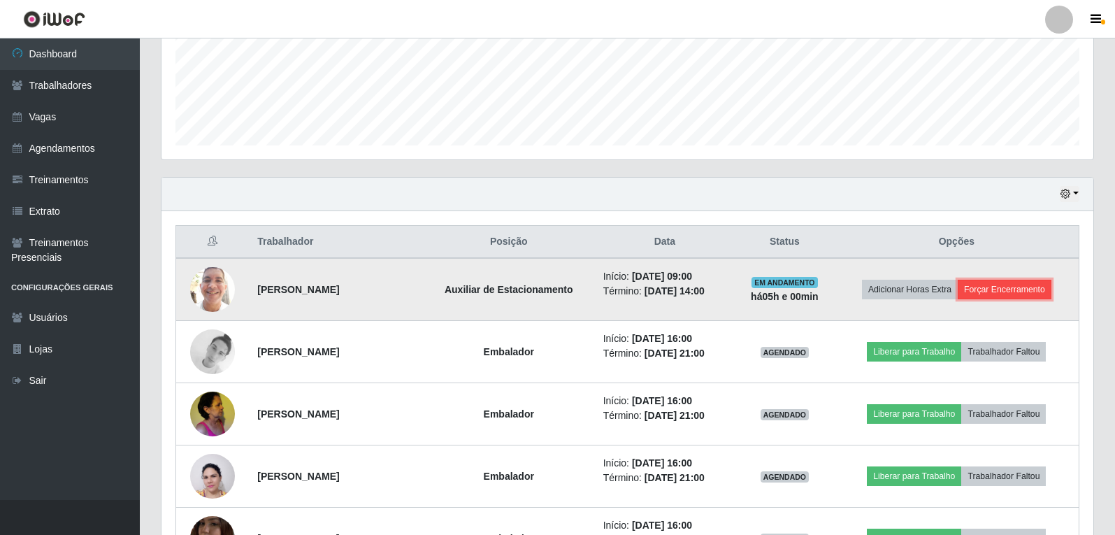
click at [1005, 295] on button "Forçar Encerramento" at bounding box center [1005, 290] width 94 height 20
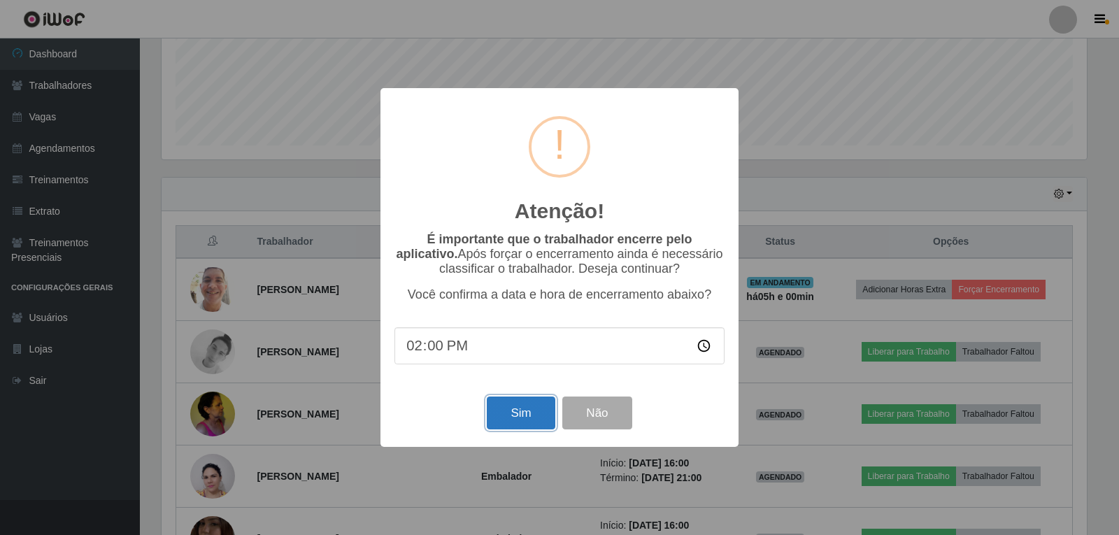
click at [494, 422] on button "Sim" at bounding box center [521, 412] width 68 height 33
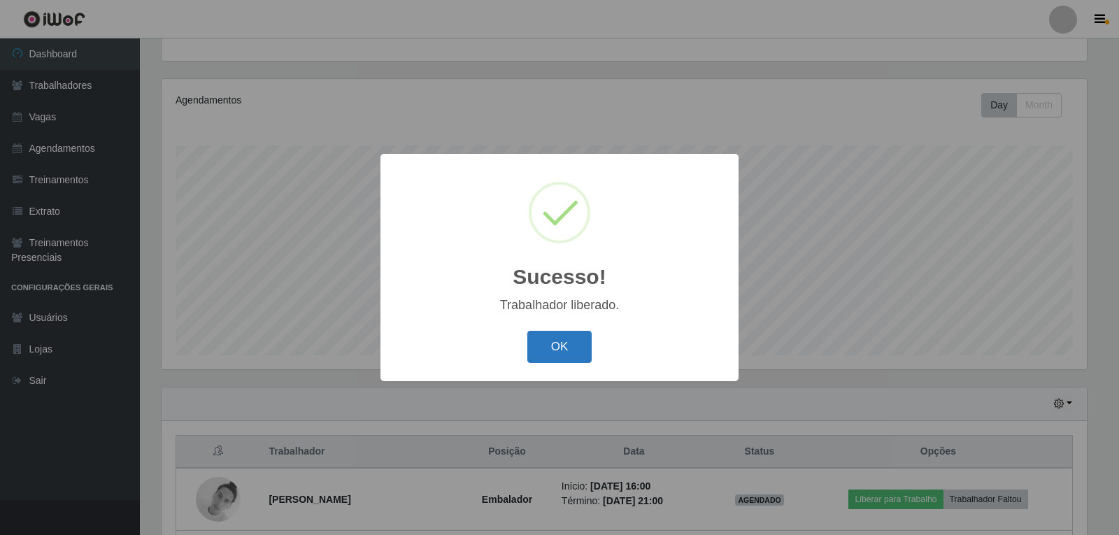
click at [565, 359] on button "OK" at bounding box center [559, 347] width 65 height 33
